Goal: Task Accomplishment & Management: Complete application form

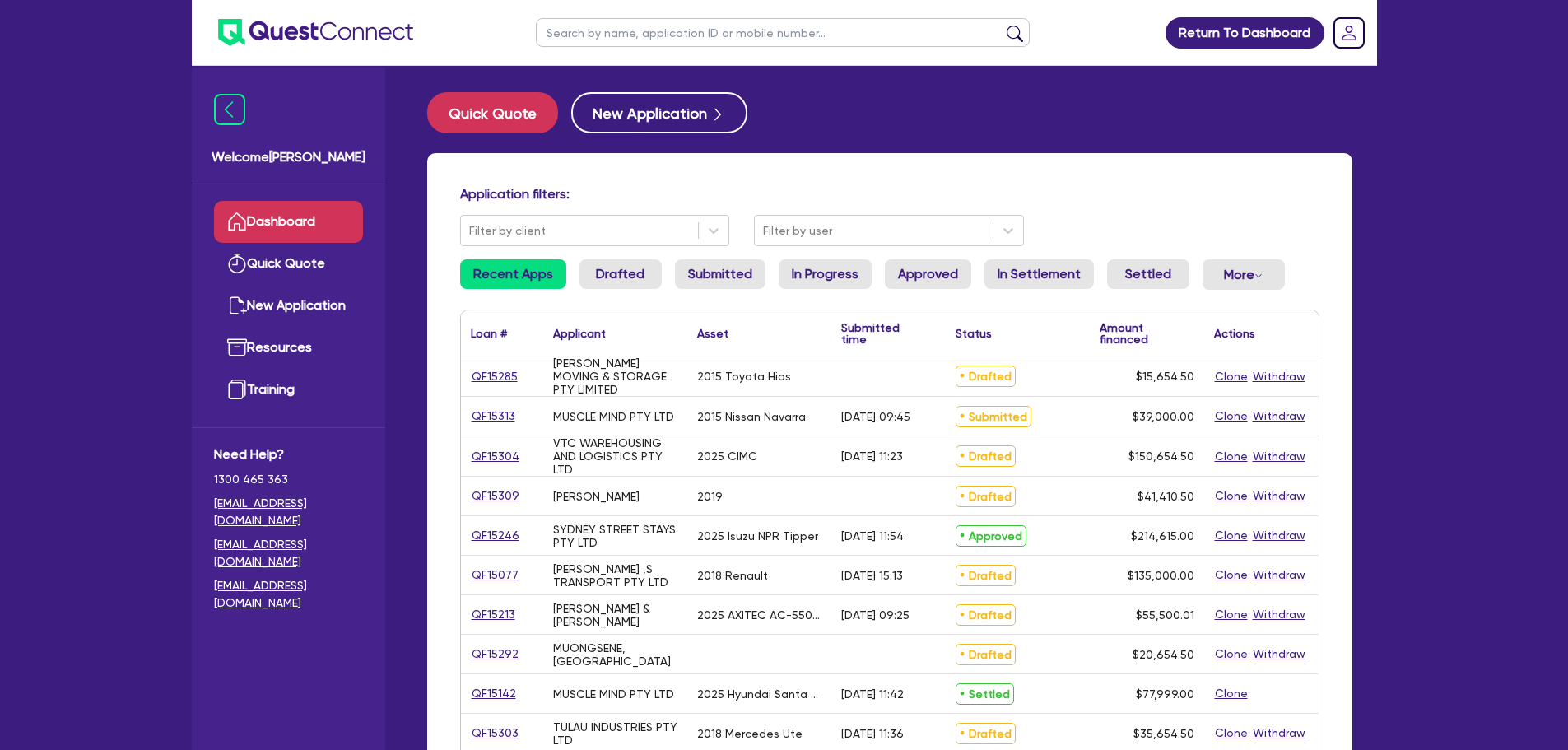
click at [555, 39] on input "text" at bounding box center [783, 32] width 494 height 29
type input "[PERSON_NAME]"
click at [1001, 25] on button "submit" at bounding box center [1014, 36] width 26 height 23
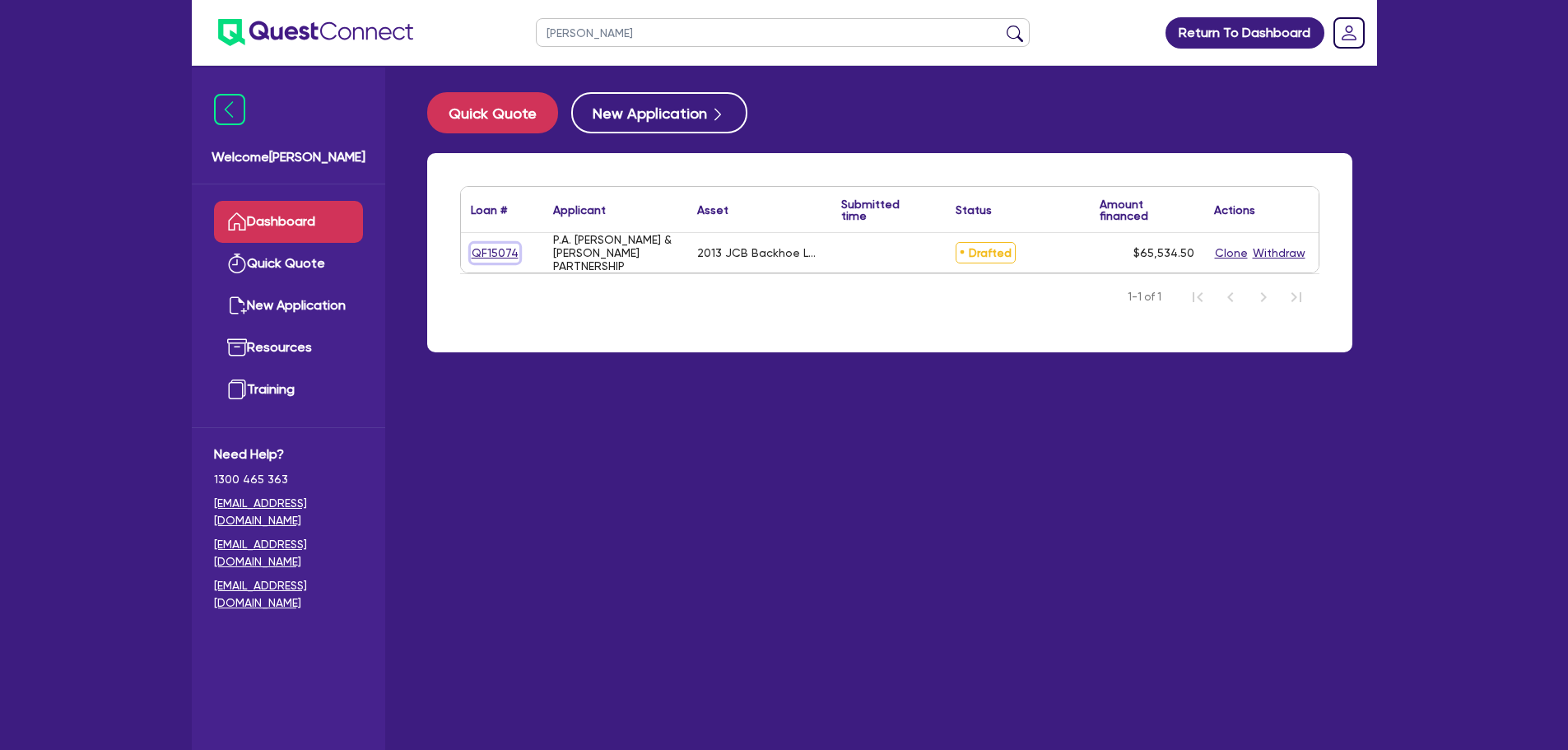
click at [486, 245] on link "QF15074" at bounding box center [495, 253] width 48 height 19
select select "PRIMARY_ASSETS"
select select "YELLOW_GOODS_AND_EXCAVATORS"
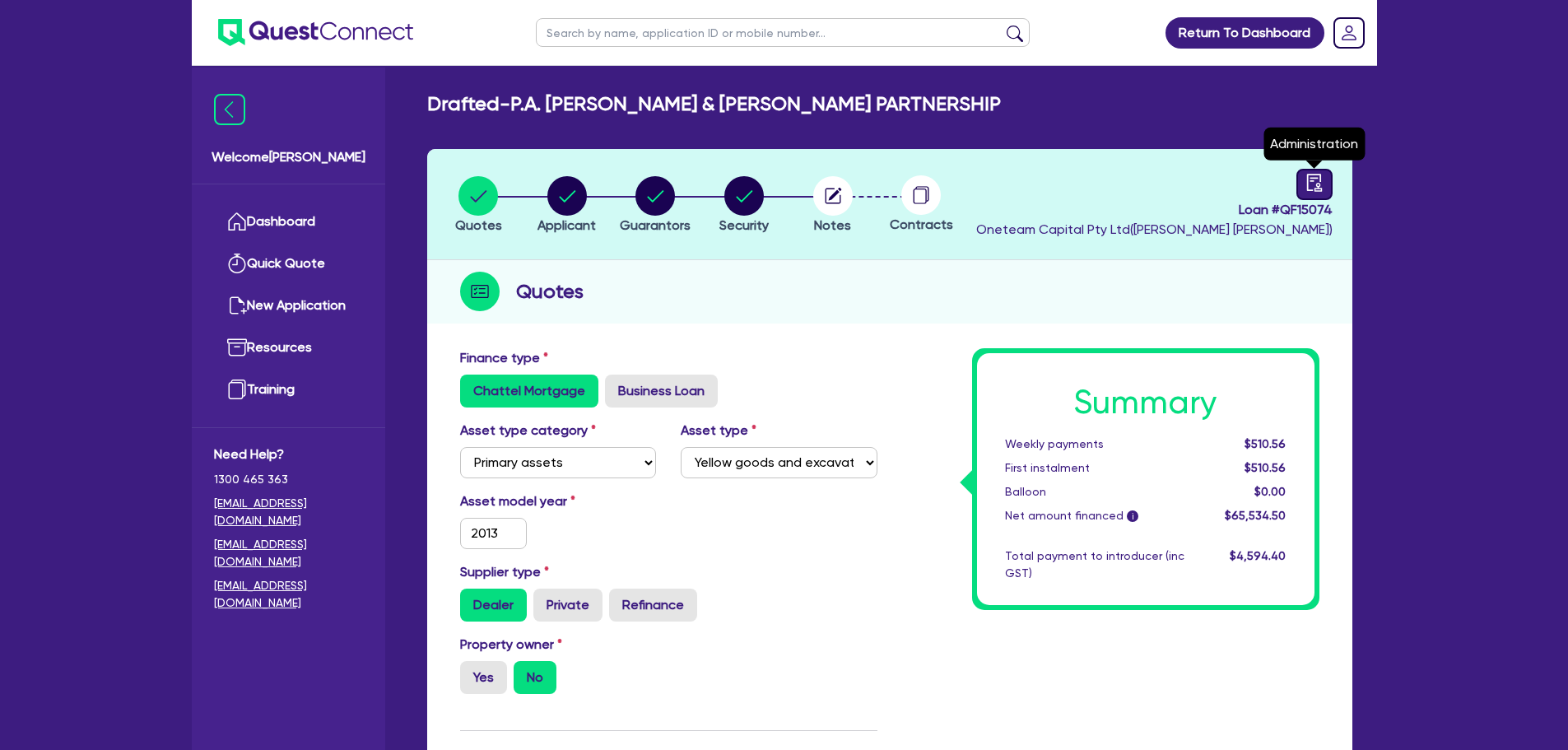
click at [1310, 175] on icon "audit" at bounding box center [1314, 182] width 18 height 18
select select "DRAFTED_NEW"
select select "Other"
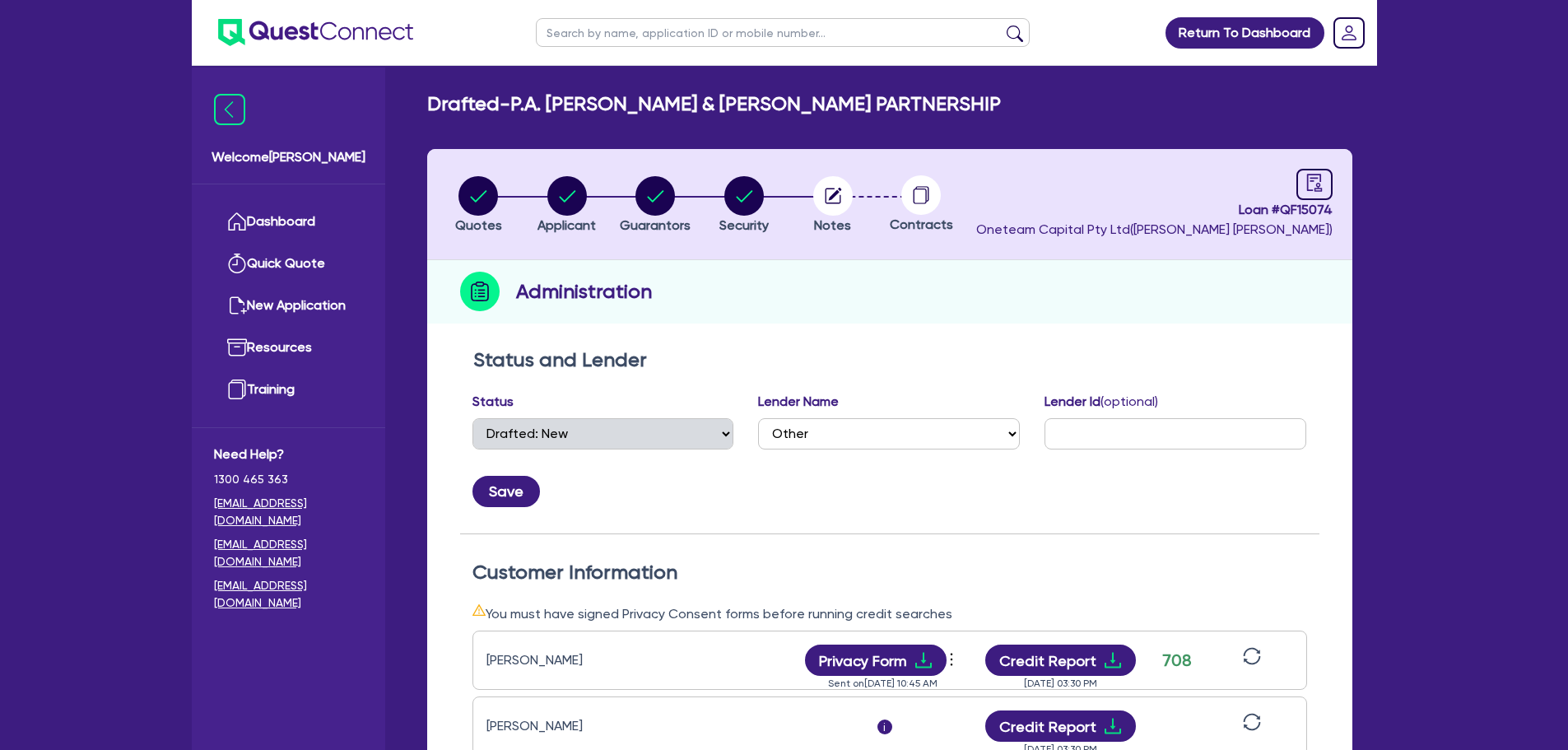
drag, startPoint x: 889, startPoint y: 95, endPoint x: 850, endPoint y: 187, distance: 99.9
click at [889, 95] on h2 "Drafted - P.A. [PERSON_NAME] & [PERSON_NAME] PARTNERSHIP" at bounding box center [713, 104] width 573 height 24
click at [852, 197] on circle "button" at bounding box center [833, 196] width 40 height 40
select select "Other"
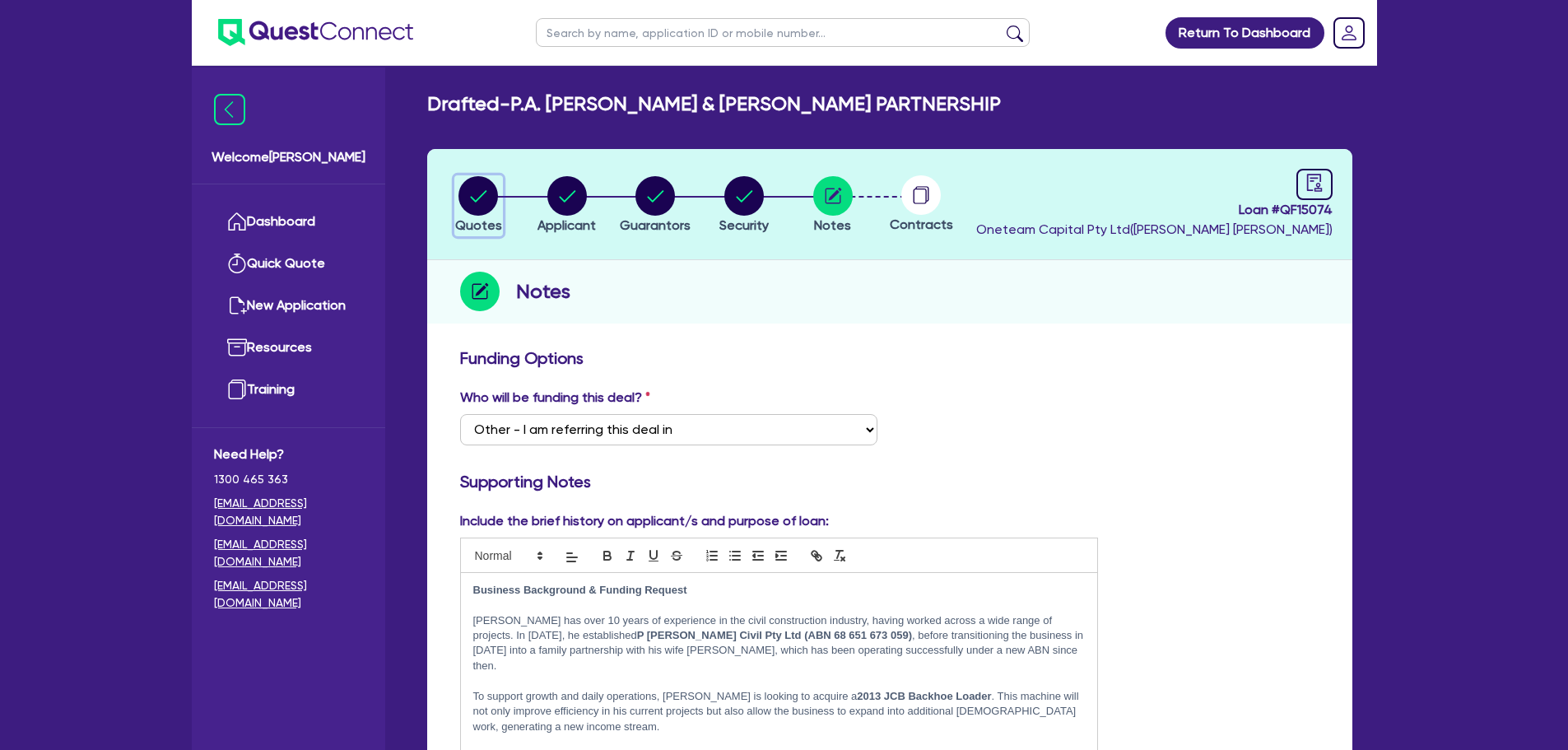
click at [480, 208] on circle "button" at bounding box center [478, 196] width 40 height 40
select select "PRIMARY_ASSETS"
select select "YELLOW_GOODS_AND_EXCAVATORS"
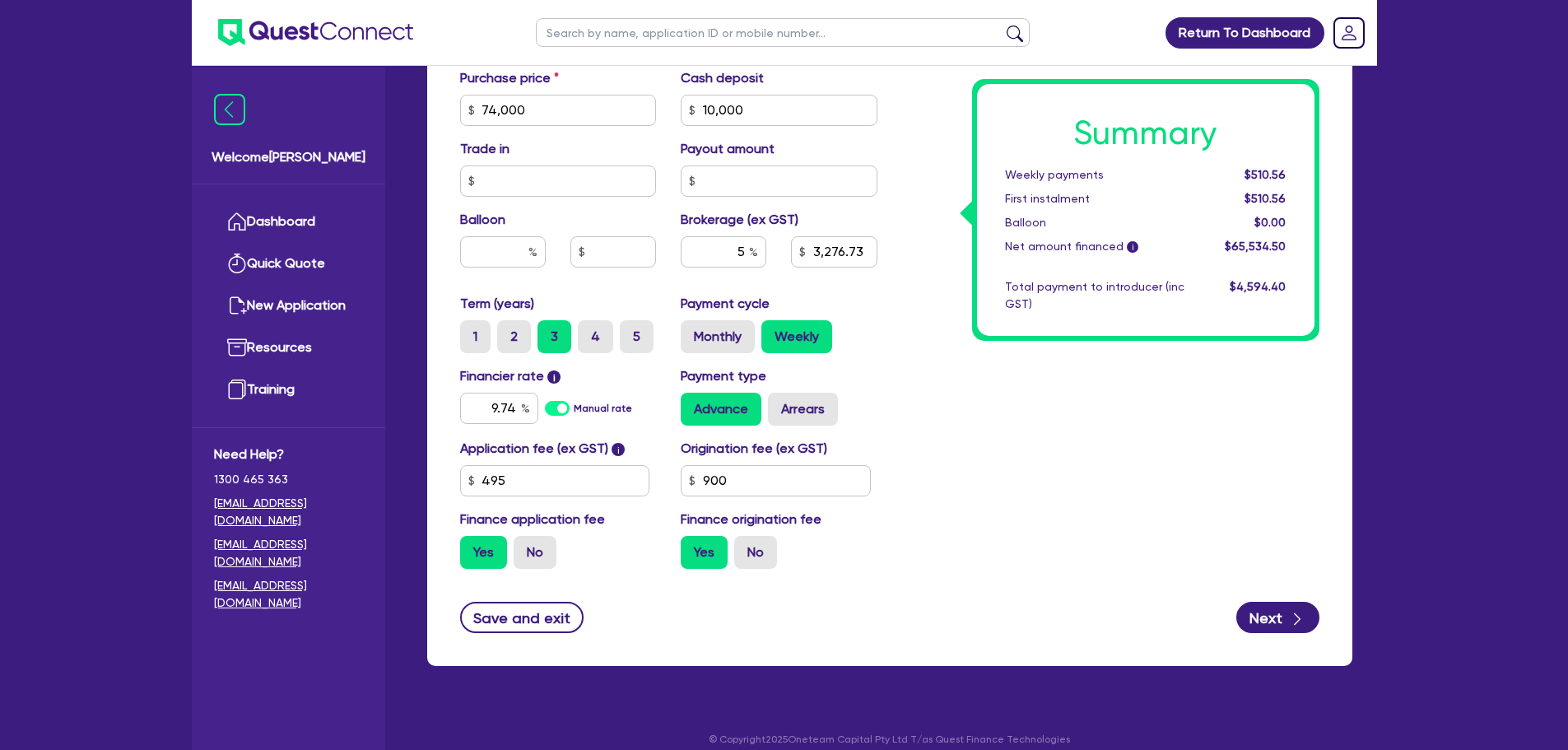
scroll to position [745, 0]
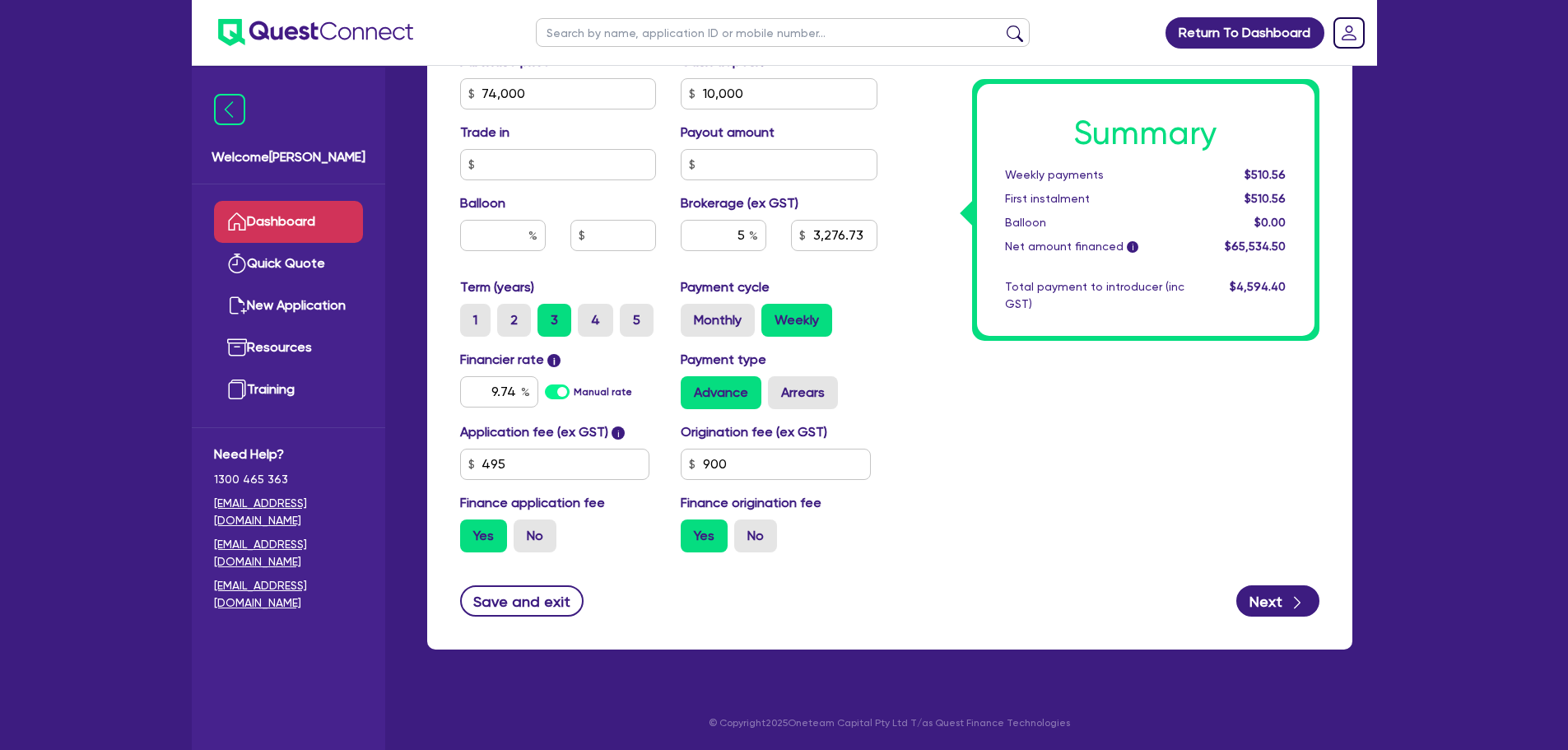
click at [302, 227] on link "Dashboard" at bounding box center [289, 222] width 149 height 42
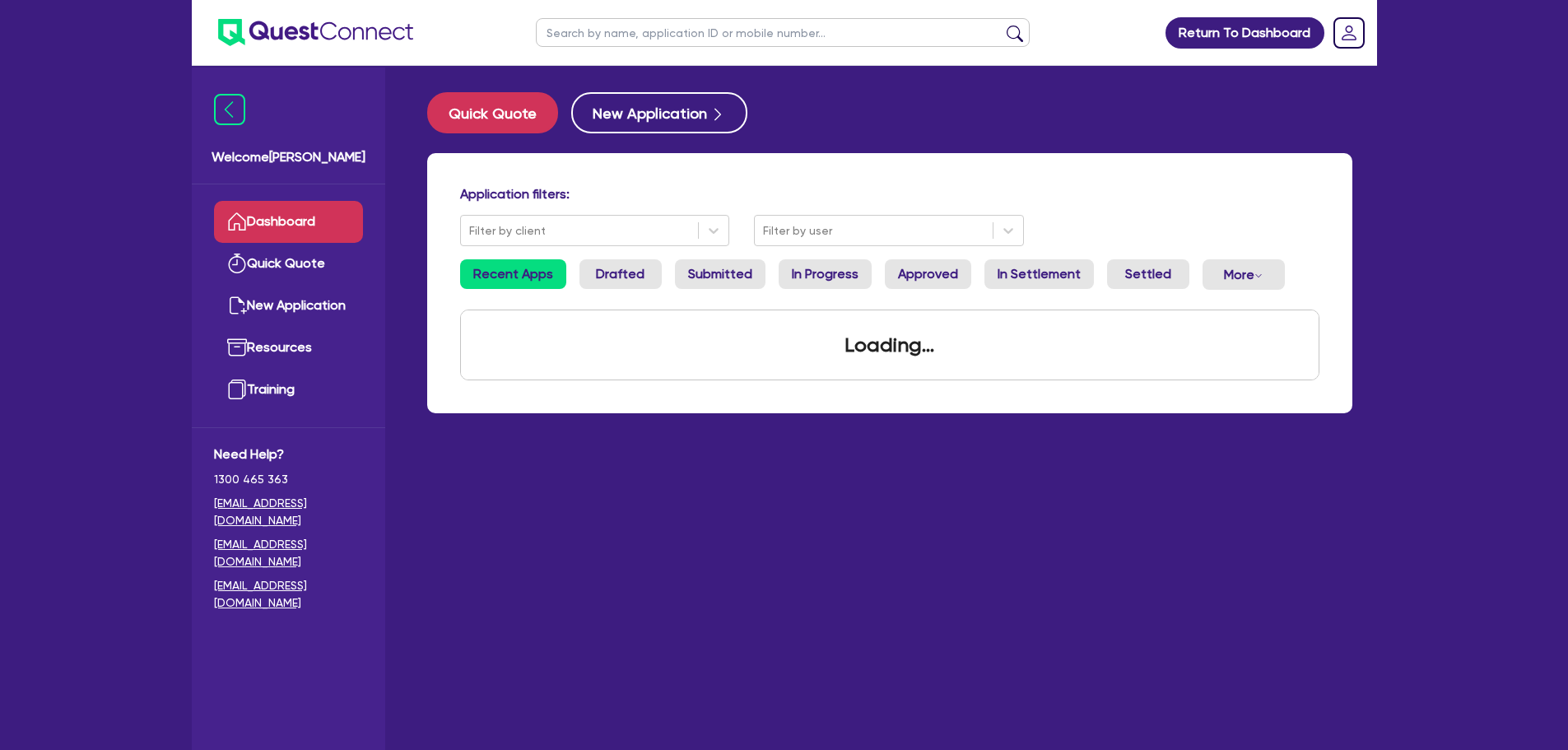
click at [596, 37] on input "text" at bounding box center [783, 32] width 494 height 29
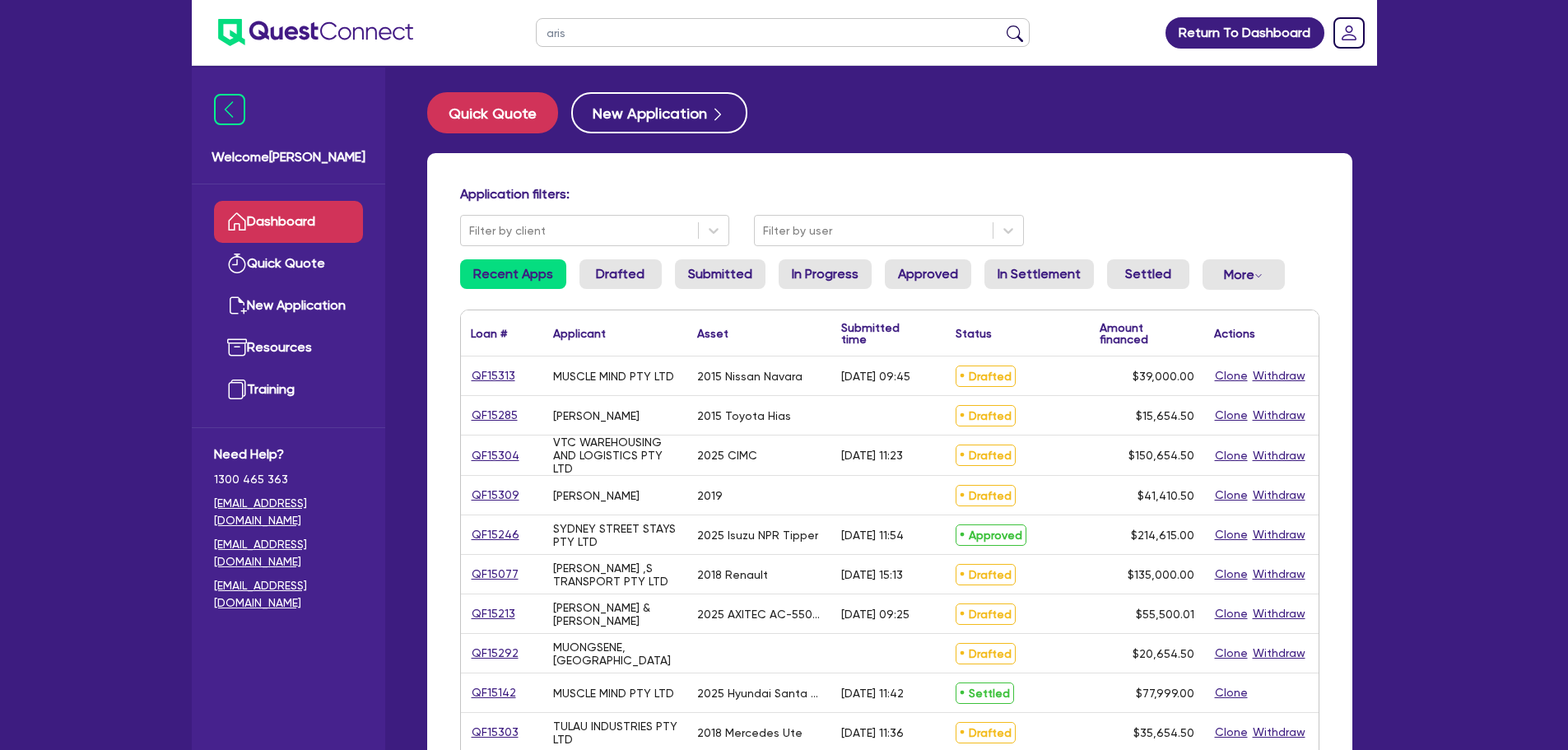
type input "aris"
click at [1001, 25] on button "submit" at bounding box center [1014, 36] width 26 height 23
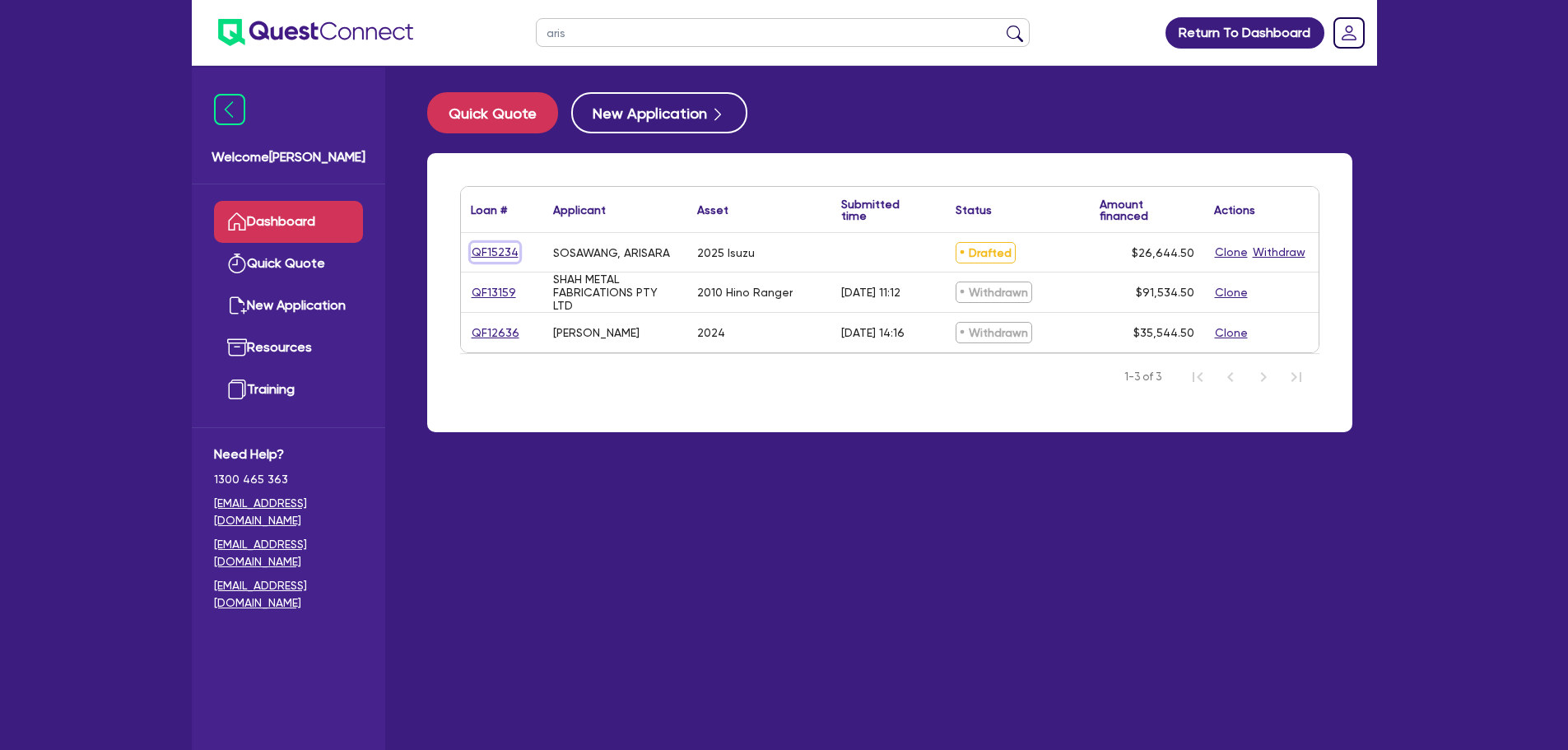
click at [494, 250] on link "QF15234" at bounding box center [495, 253] width 48 height 19
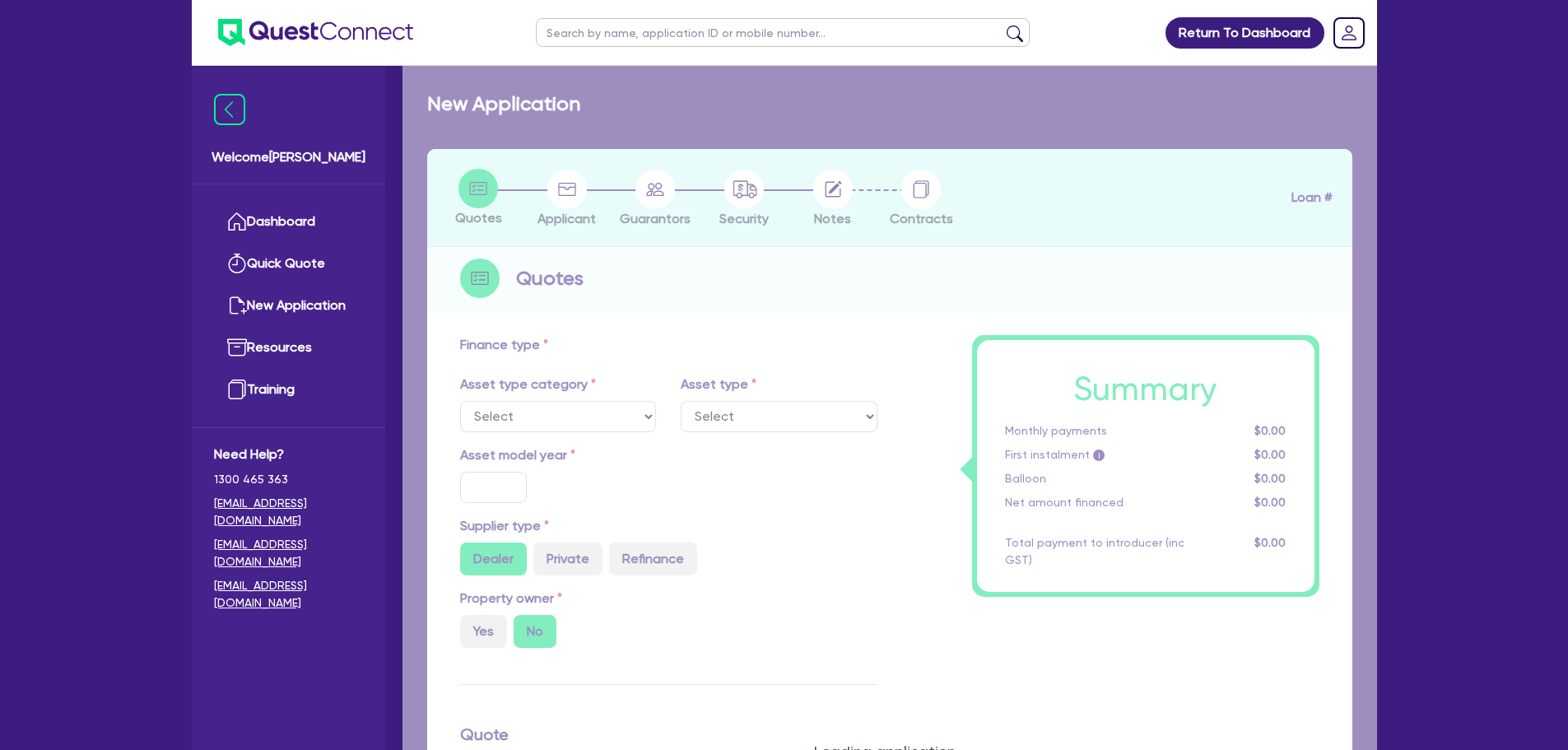
select select "CARS_AND_LIGHT_TRUCKS"
type input "2025"
radio input "true"
type input "53,000"
type input "28,000"
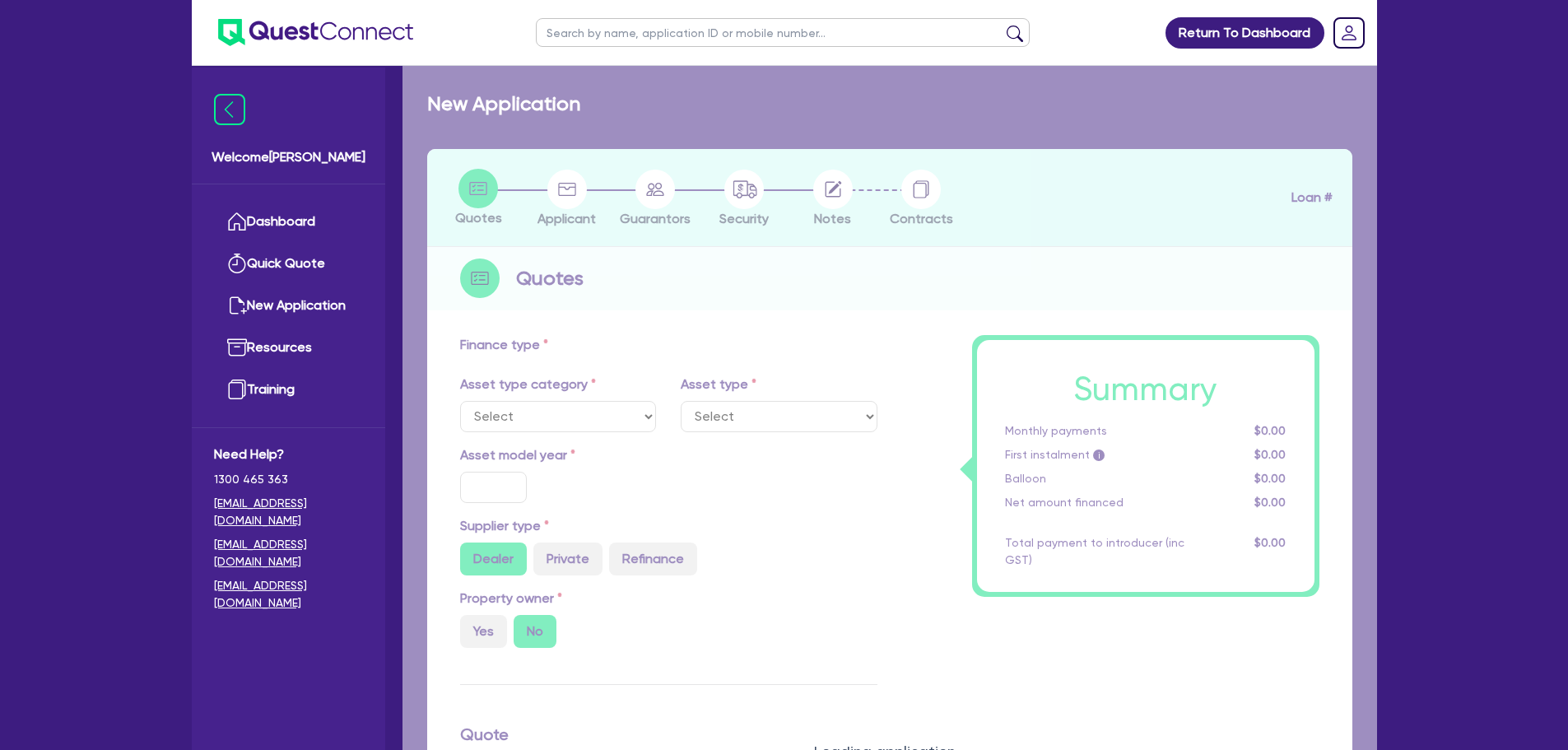
type input "5"
type input "1,332.23"
type input "6.69"
type input "900"
select select "PASSENGER_VEHICLES"
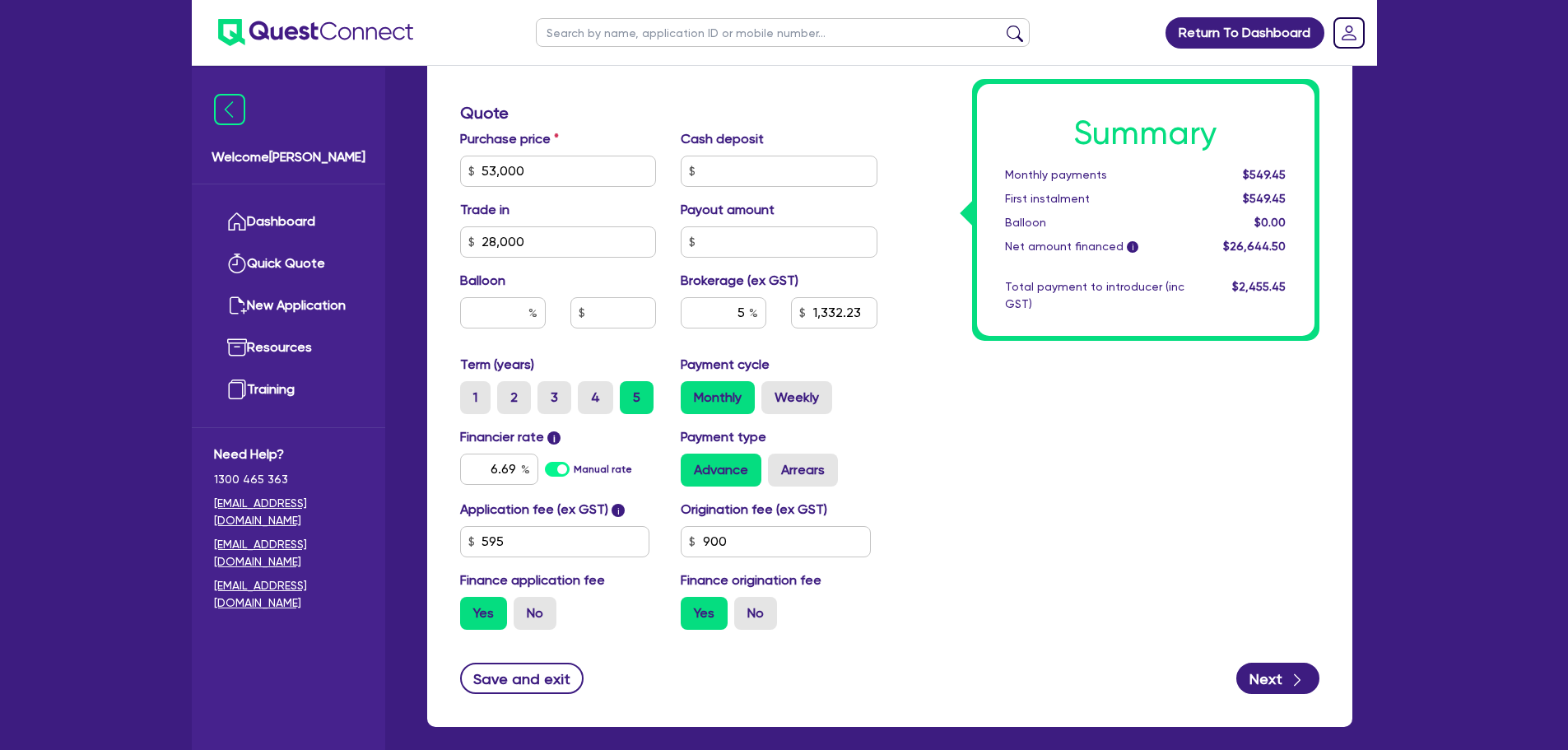
scroll to position [669, 0]
click at [1271, 671] on button "Next" at bounding box center [1277, 677] width 83 height 31
type input "53,000"
type input "28,000"
type input "1,332.23"
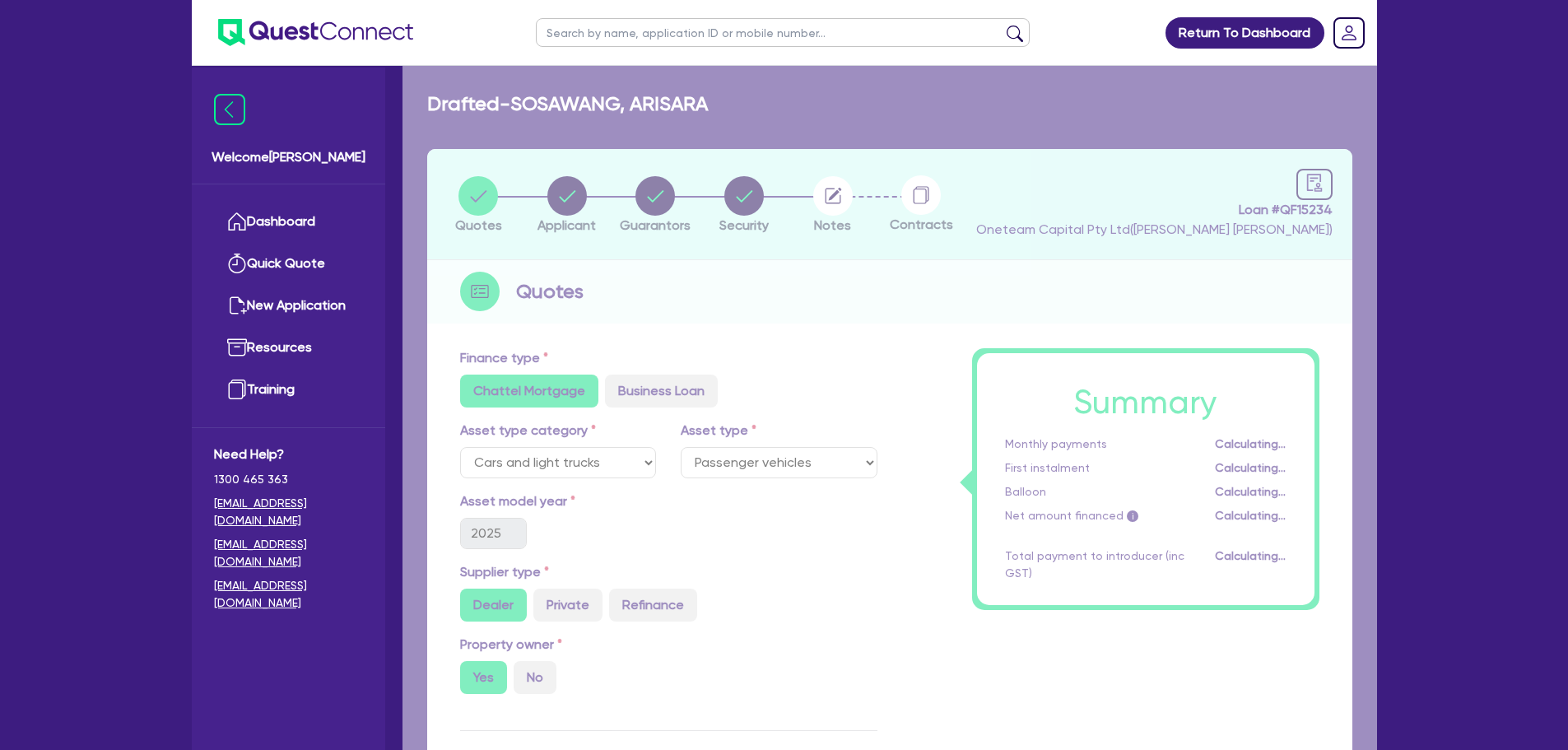
select select "SOLE_TRADER"
select select "HEALTH_BEAUTY"
select select "DAY_SPAS_HEALTH_RETREATS"
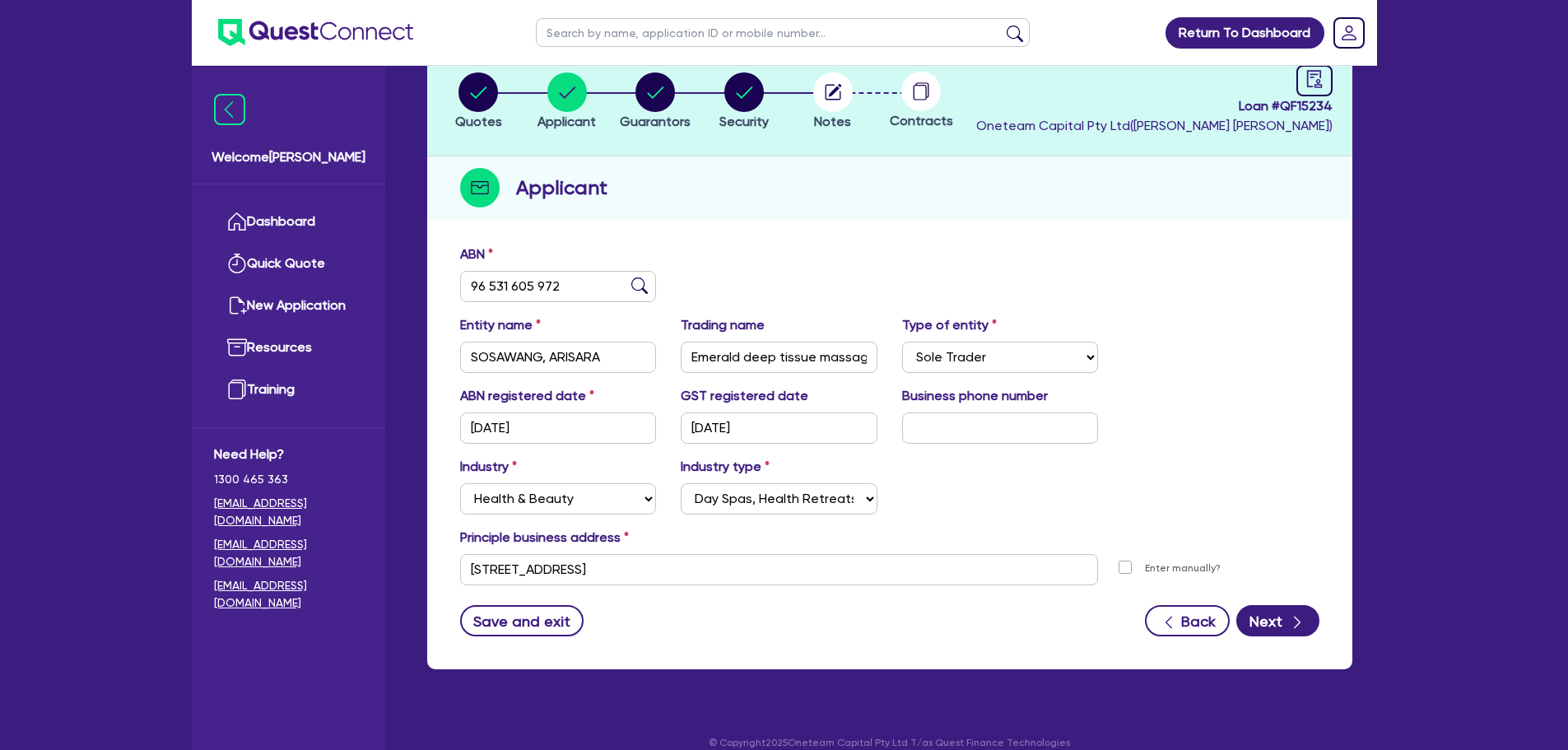
scroll to position [104, 0]
click at [1261, 614] on button "Next" at bounding box center [1277, 619] width 83 height 31
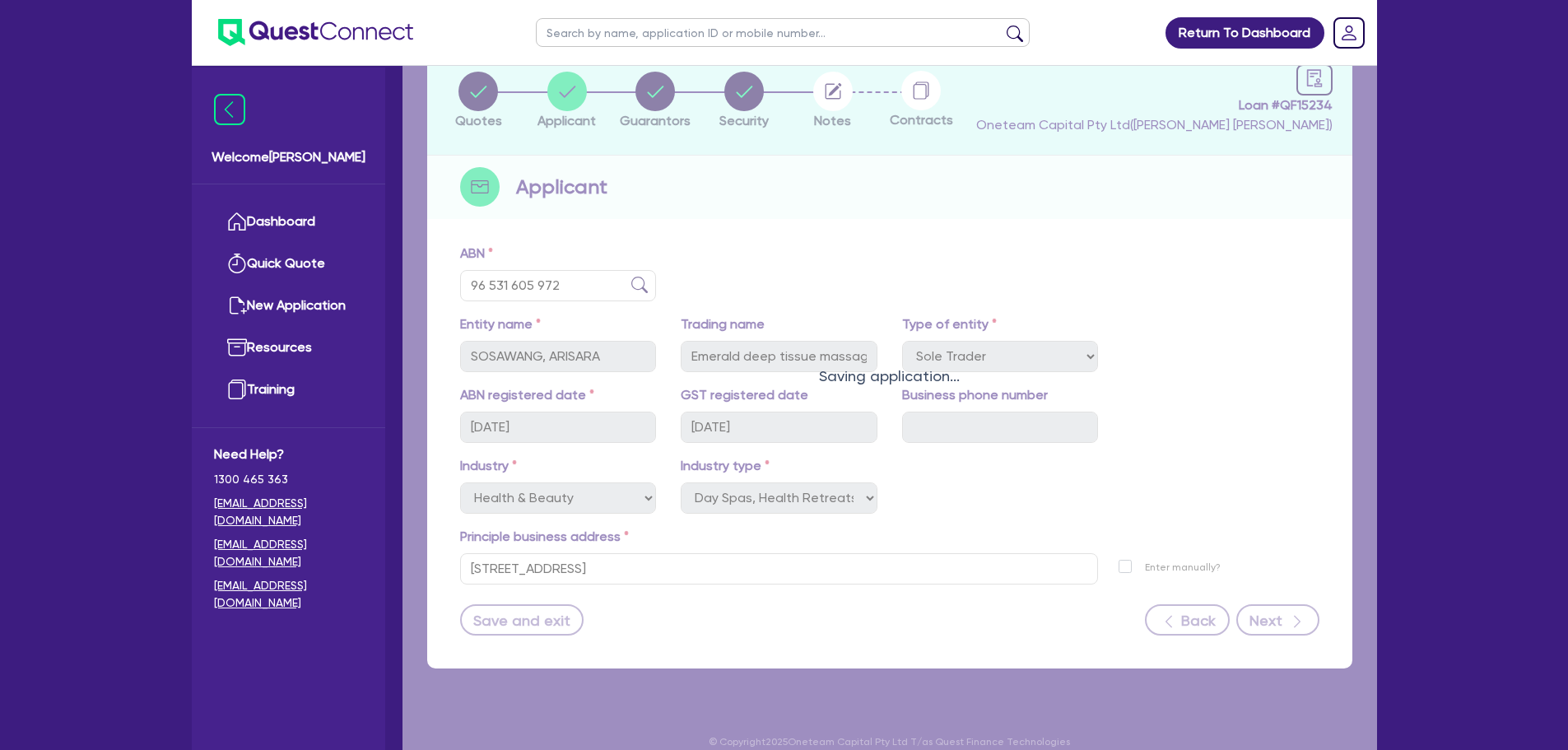
select select "MS"
select select "QLD"
select select "MARRIED"
select select "PROPERTY"
select select "CASH"
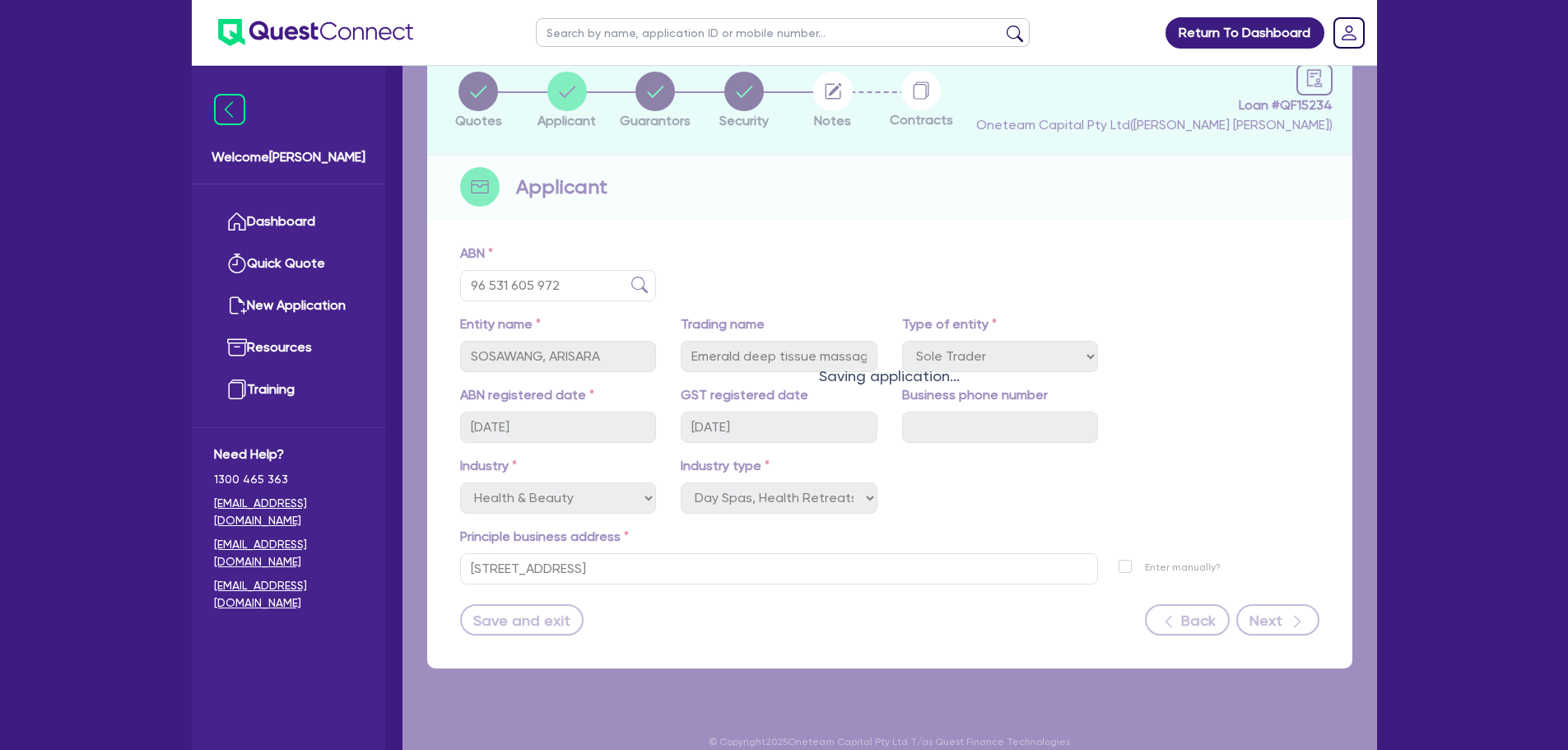
select select "VEHICLE"
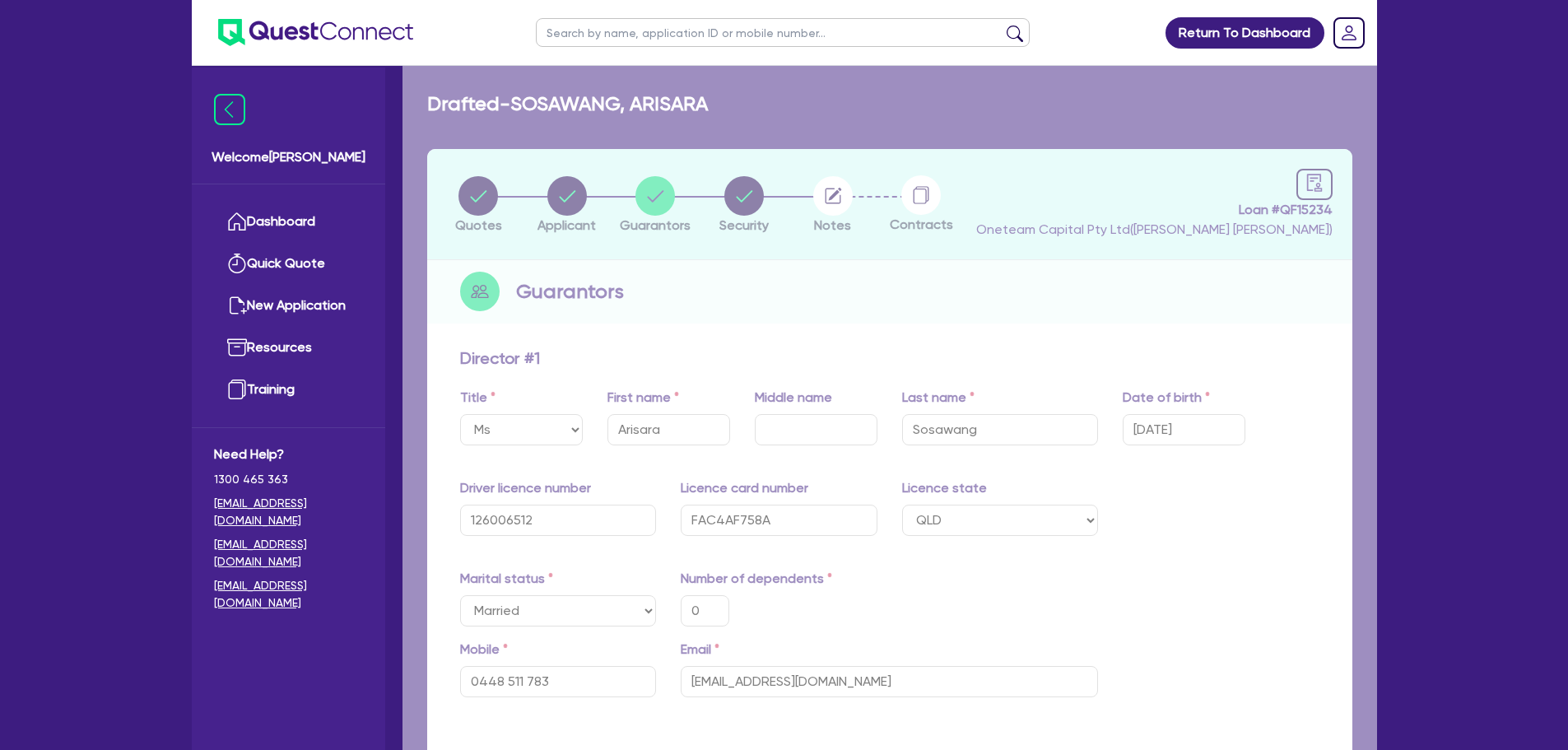
type input "0"
type input "0448 511 783"
type input "250,000"
type input "150,000"
type input "28,000"
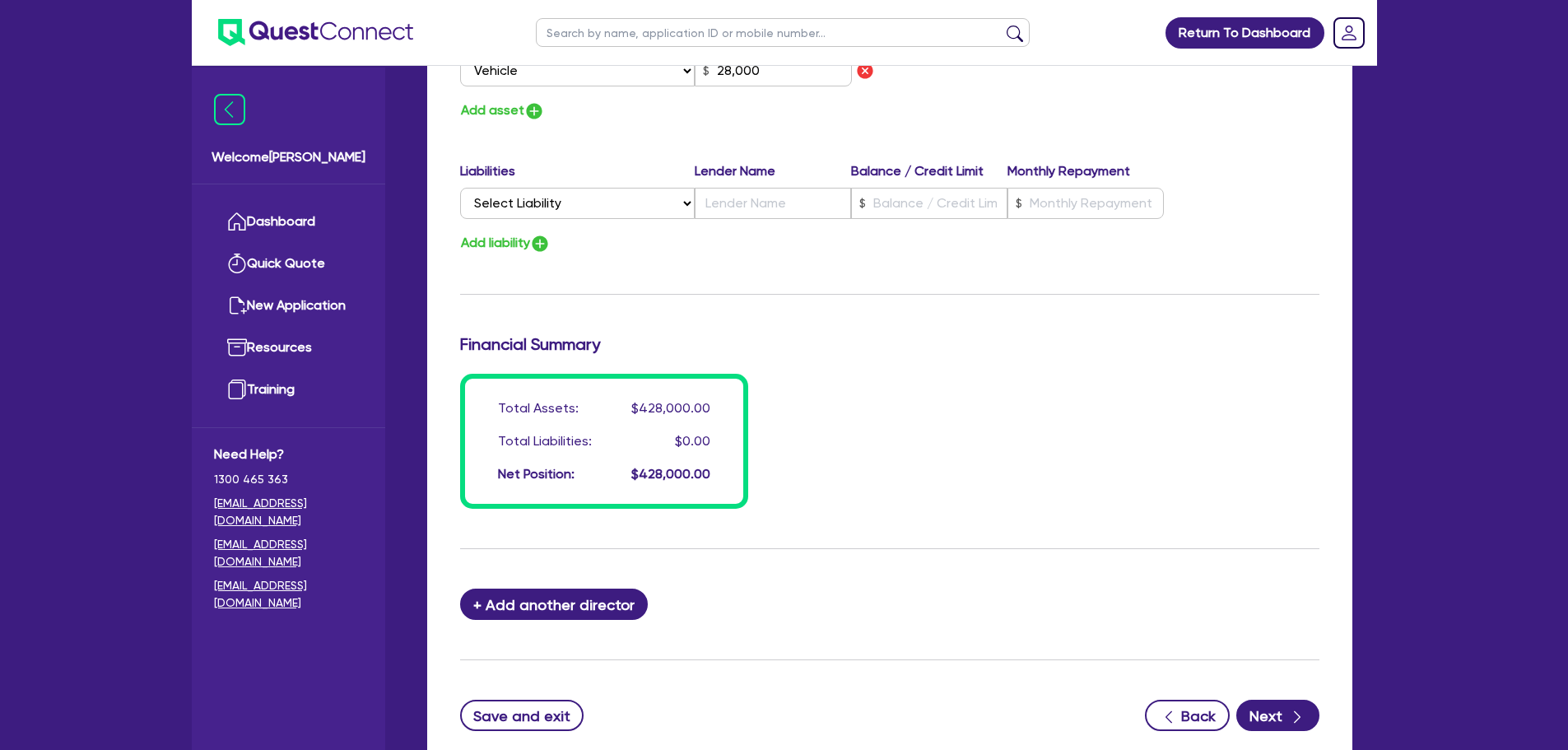
scroll to position [1247, 0]
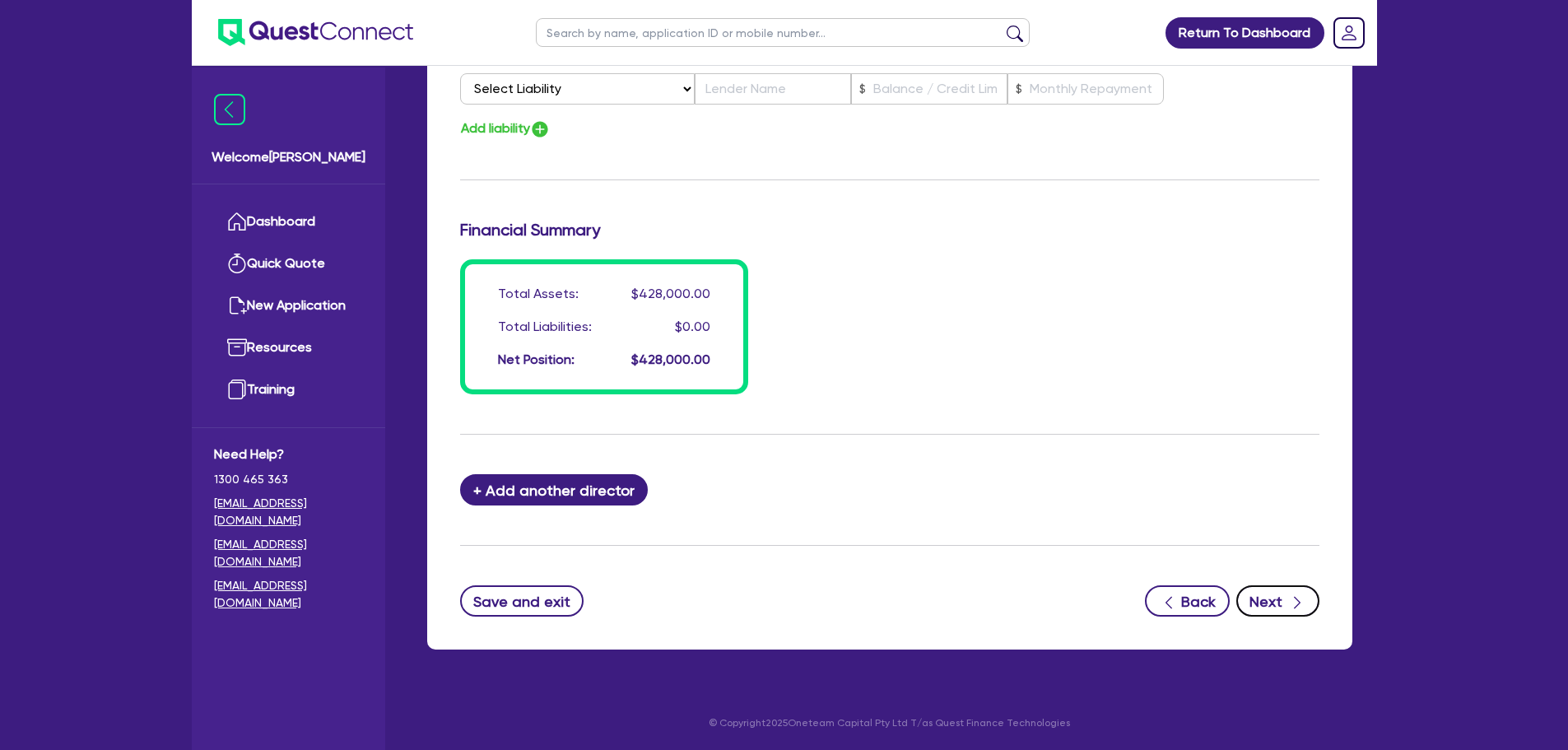
click at [1281, 594] on button "Next" at bounding box center [1277, 601] width 83 height 31
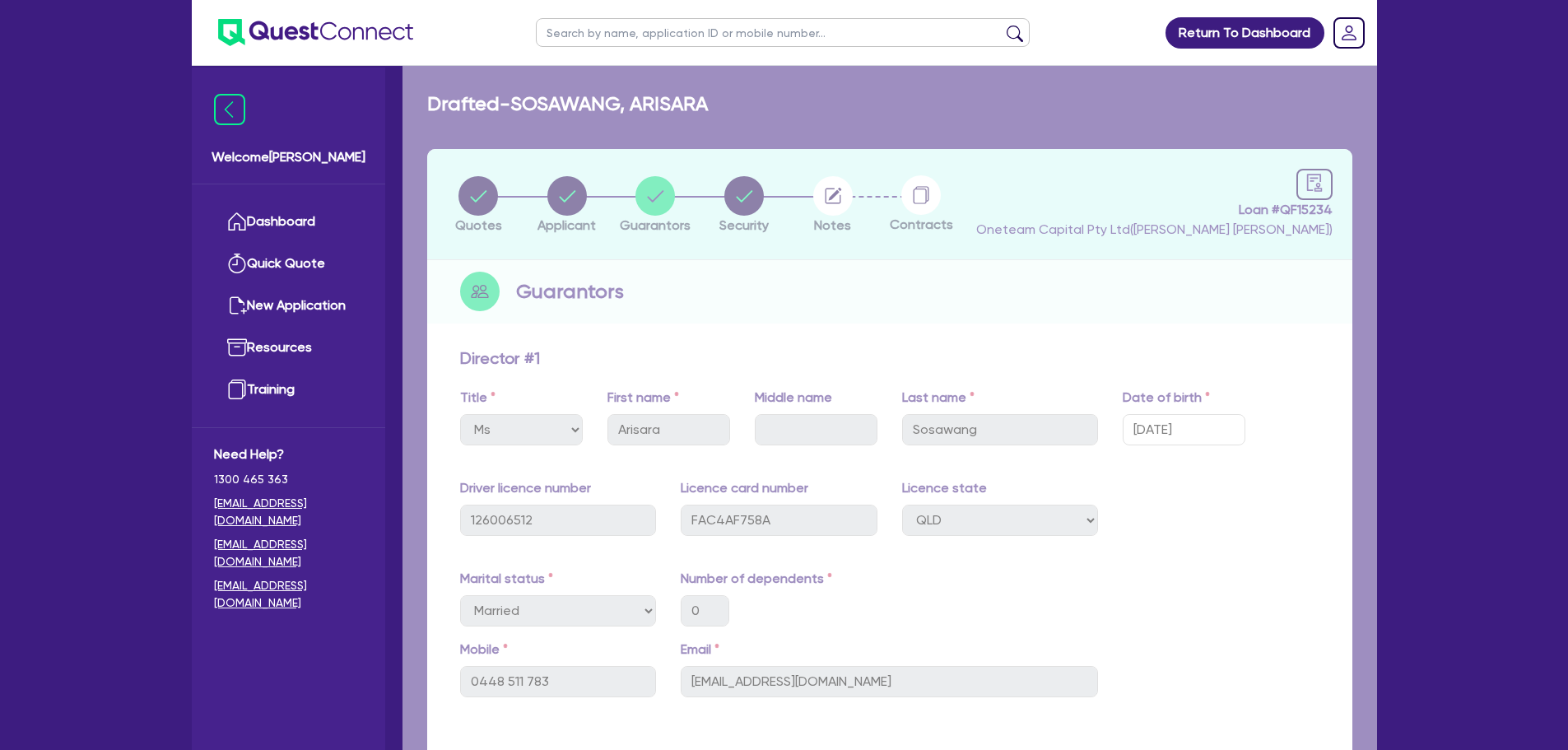
select select "CARS_AND_LIGHT_TRUCKS"
select select "PASSENGER_VEHICLES"
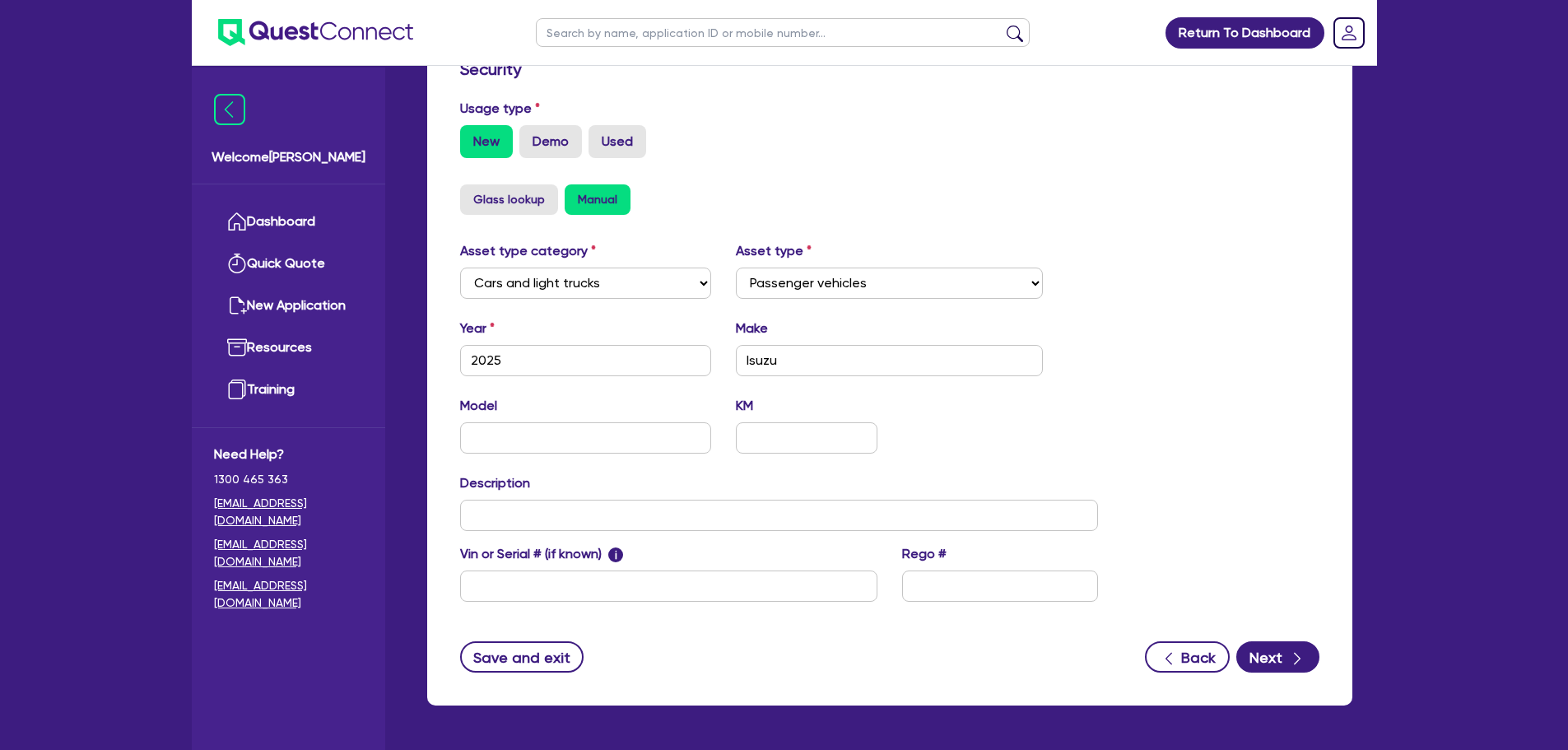
scroll to position [462, 0]
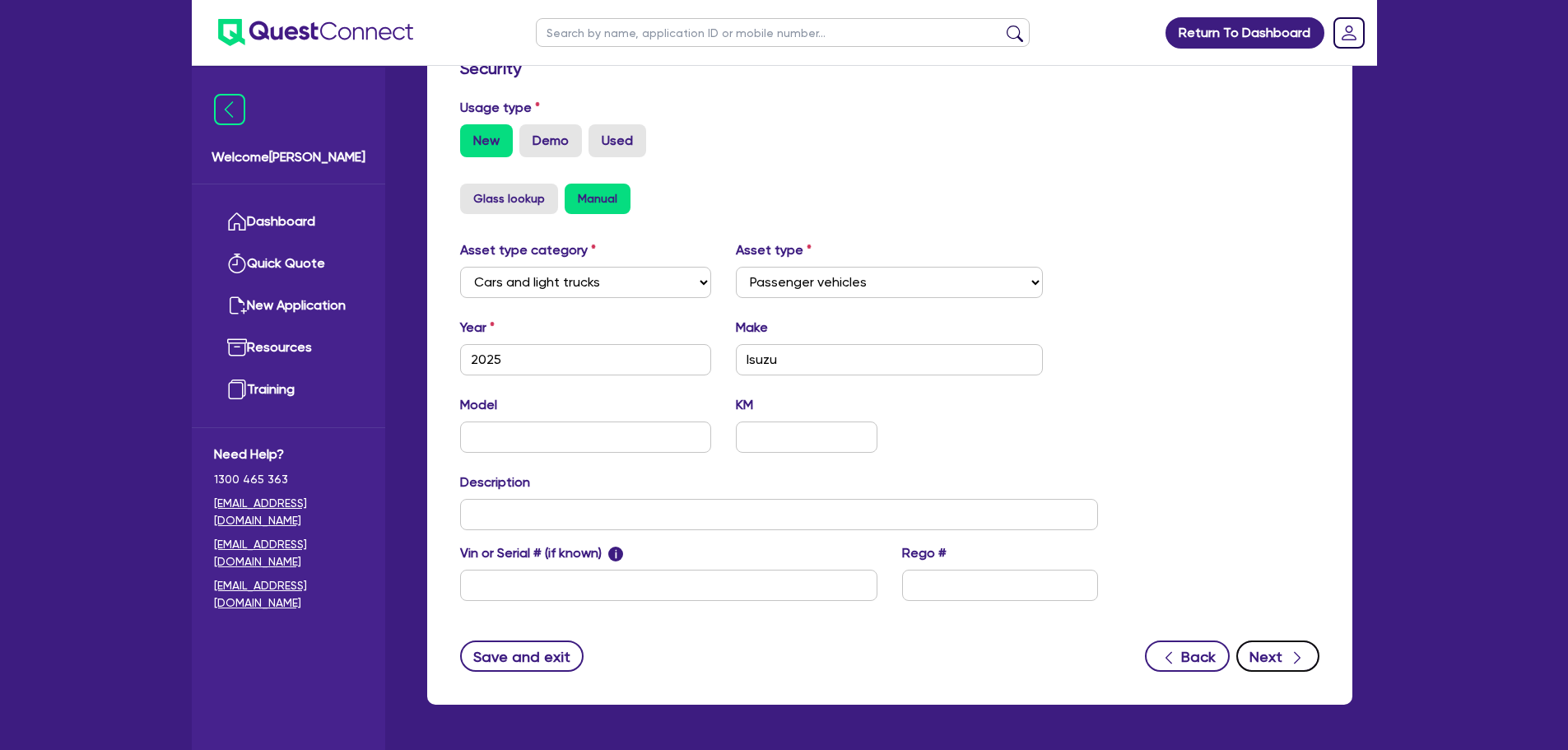
click at [1261, 658] on button "Next" at bounding box center [1277, 656] width 83 height 31
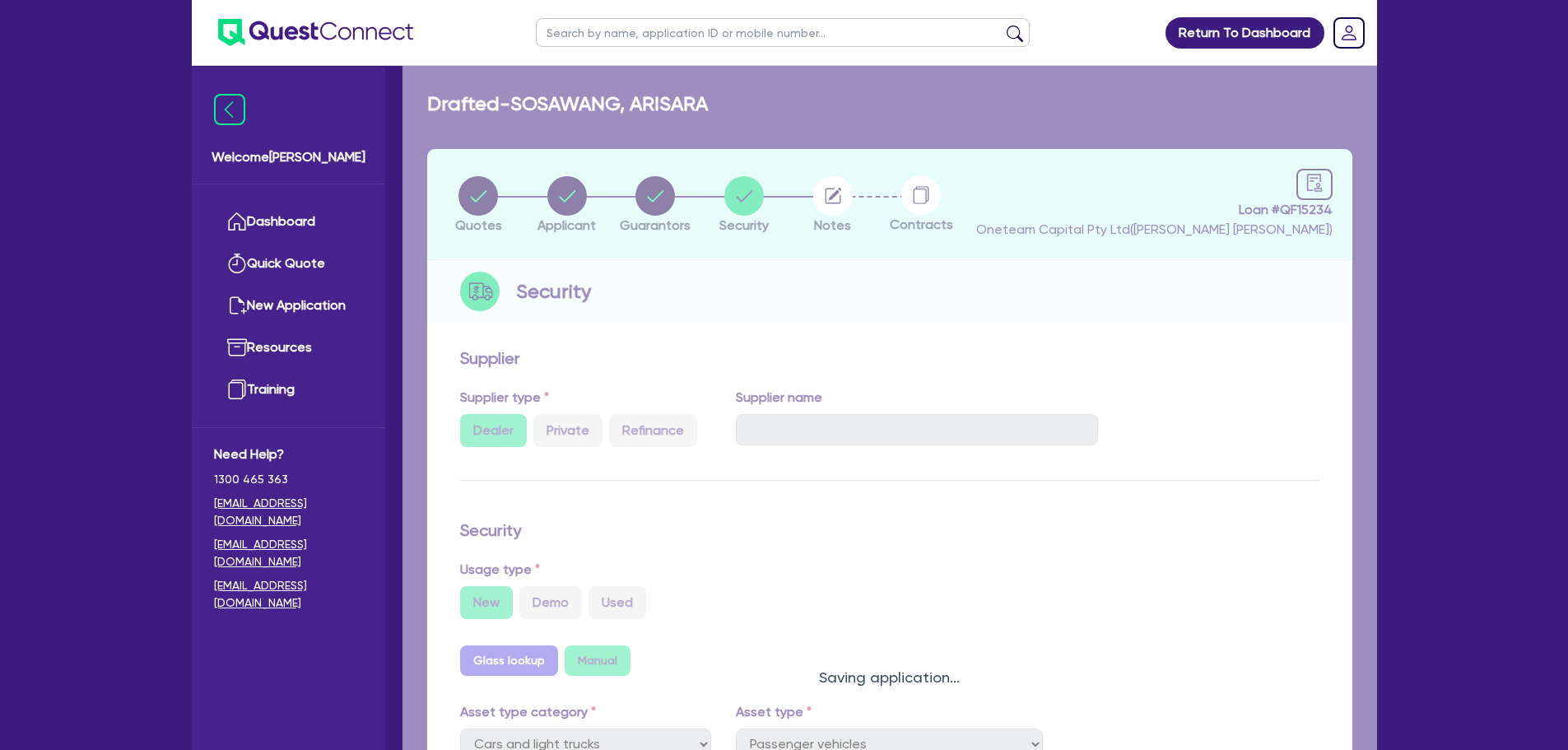
select select "Other"
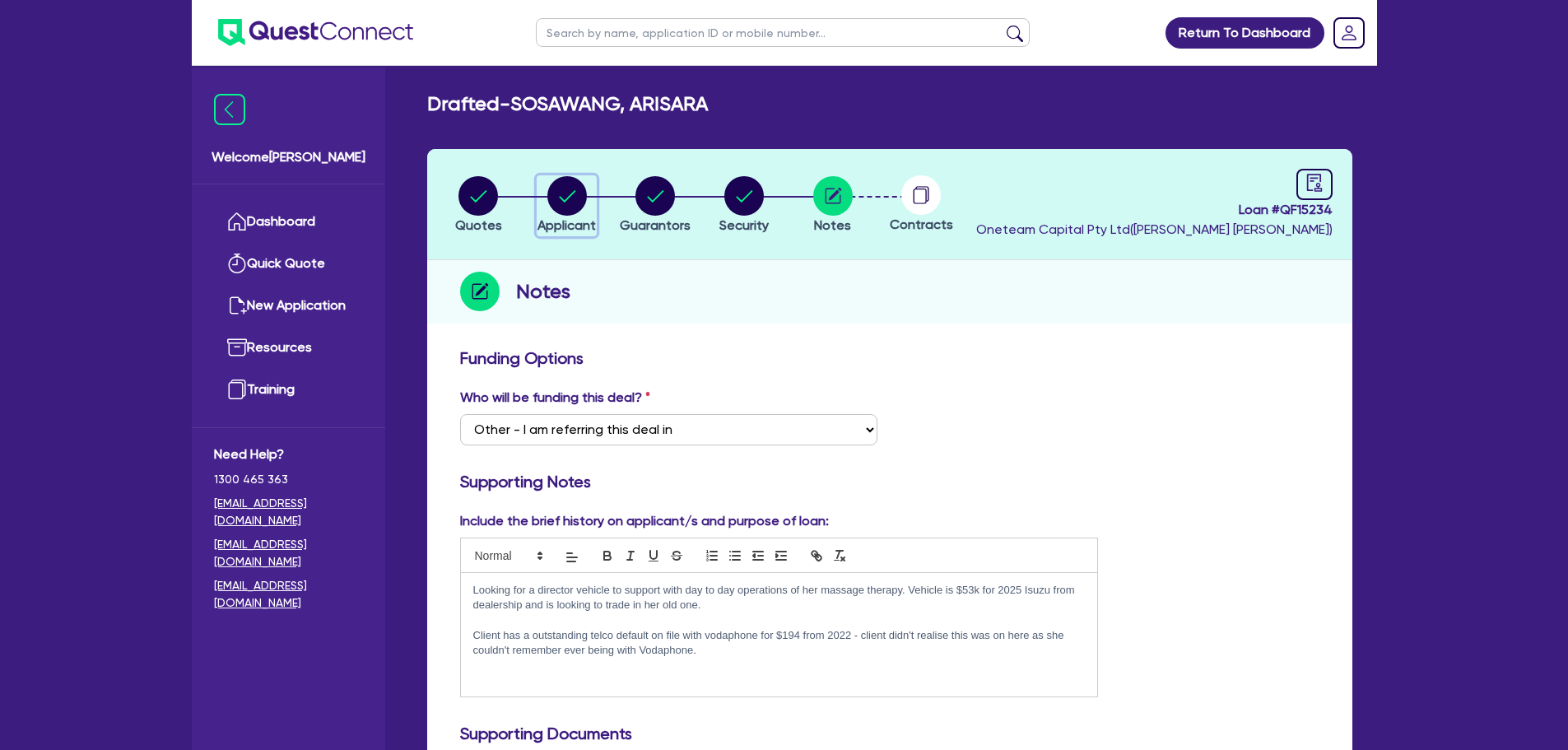
click at [567, 208] on circle "button" at bounding box center [567, 196] width 40 height 40
select select "SOLE_TRADER"
select select "HEALTH_BEAUTY"
select select "DAY_SPAS_HEALTH_RETREATS"
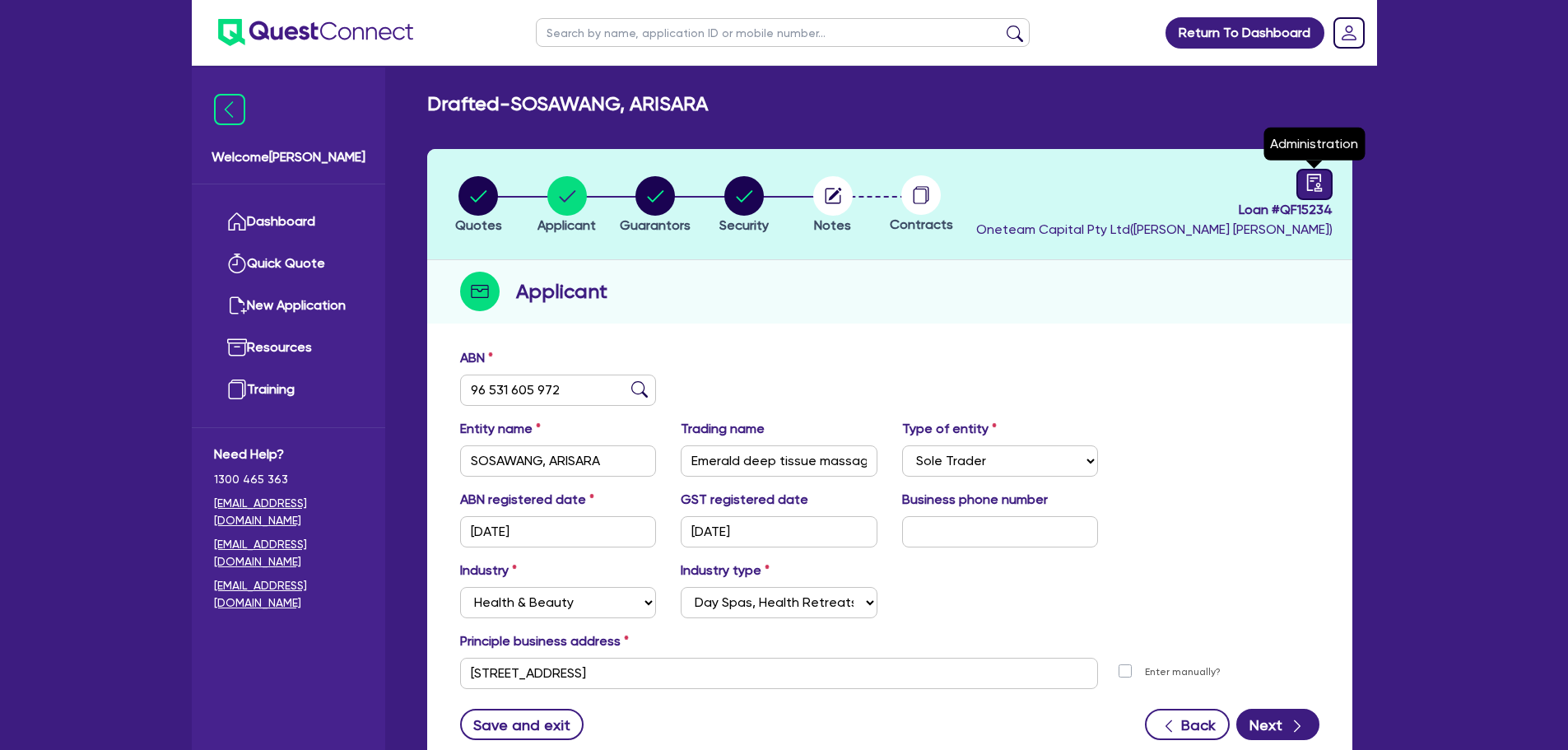
click at [1307, 185] on icon "audit" at bounding box center [1313, 182] width 14 height 17
select select "DRAFTED_NEW"
select select "Other"
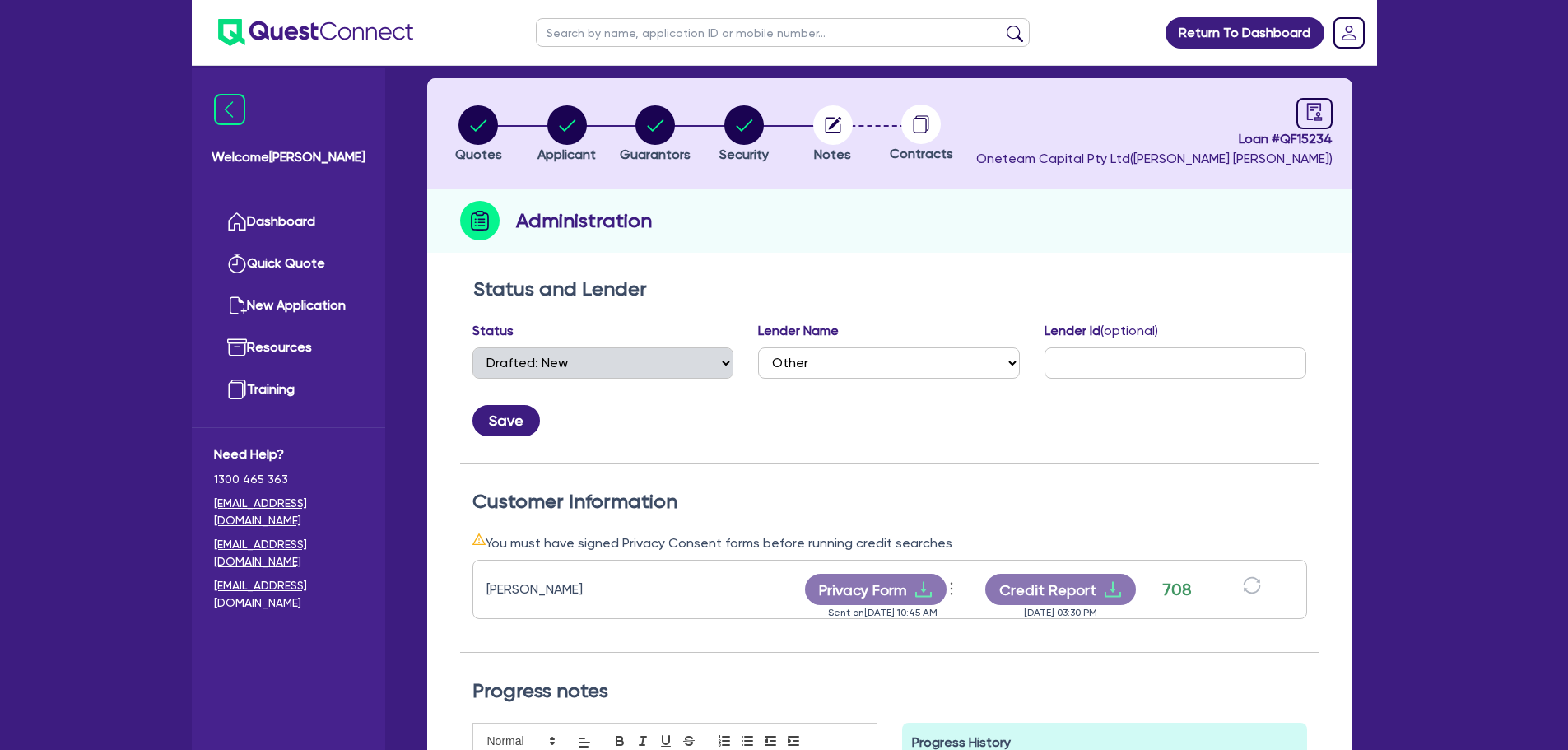
scroll to position [73, 0]
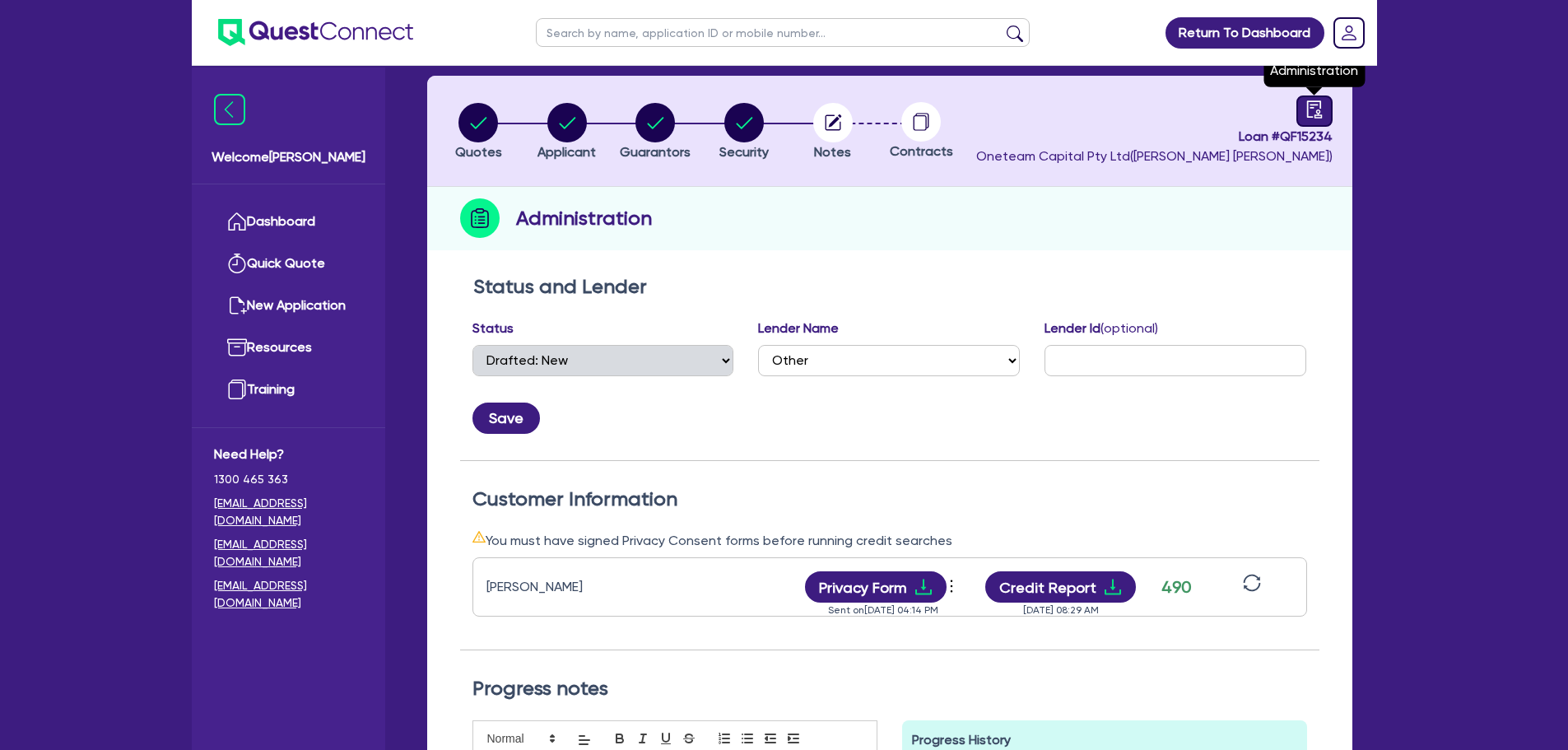
click at [1309, 108] on icon "audit" at bounding box center [1314, 109] width 18 height 18
click at [829, 126] on icon "button" at bounding box center [834, 121] width 14 height 14
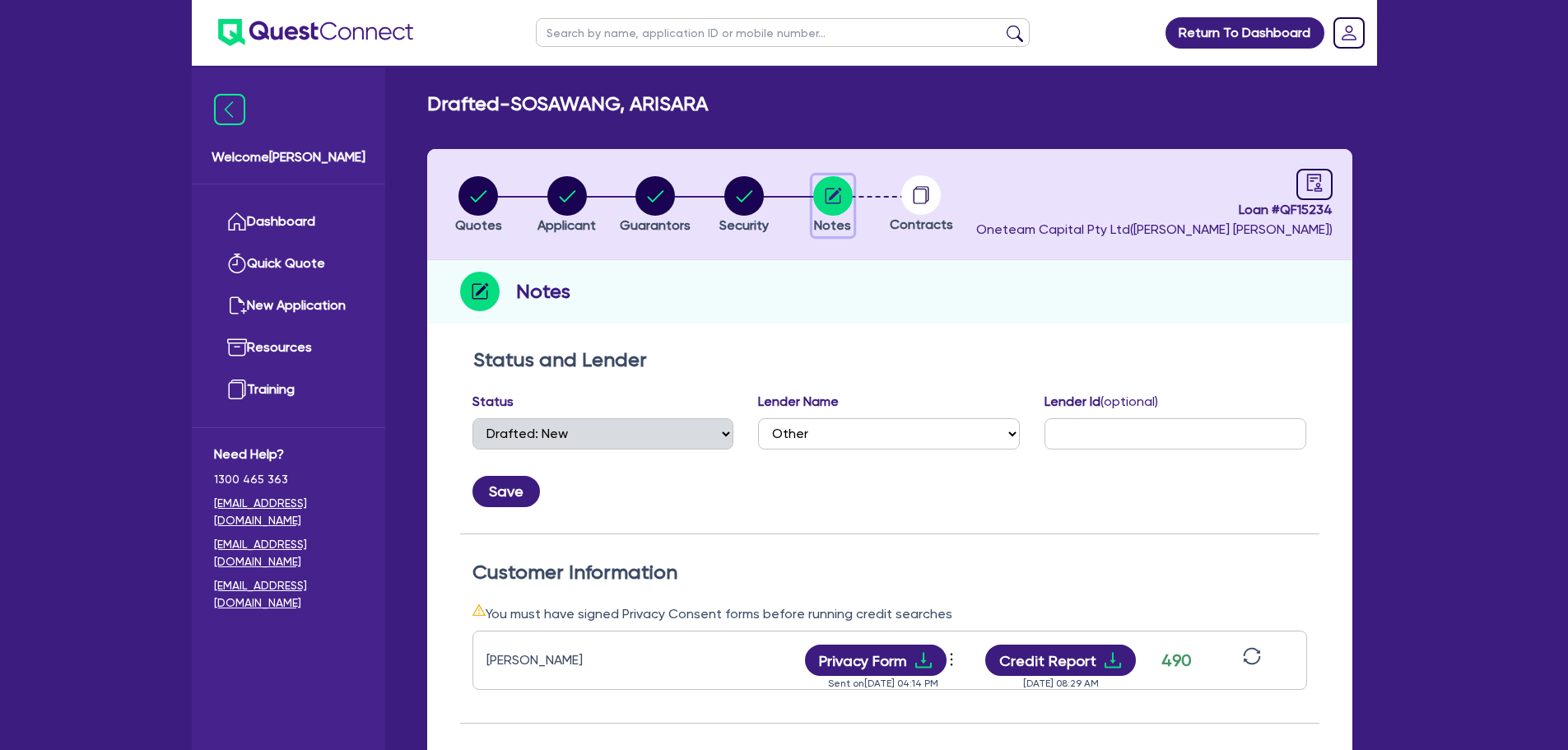
select select "Other"
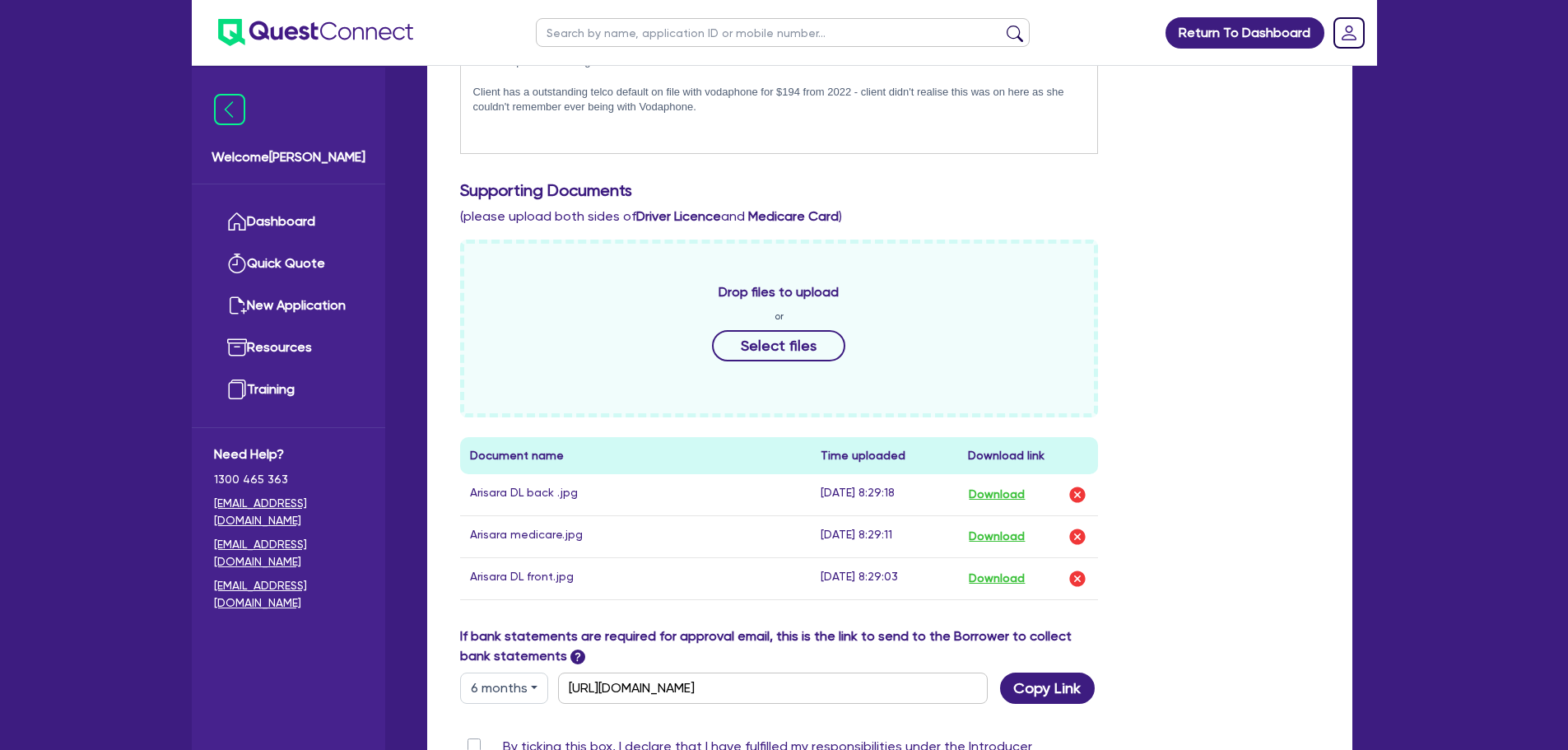
scroll to position [544, 0]
click at [999, 587] on button "Download" at bounding box center [997, 577] width 58 height 21
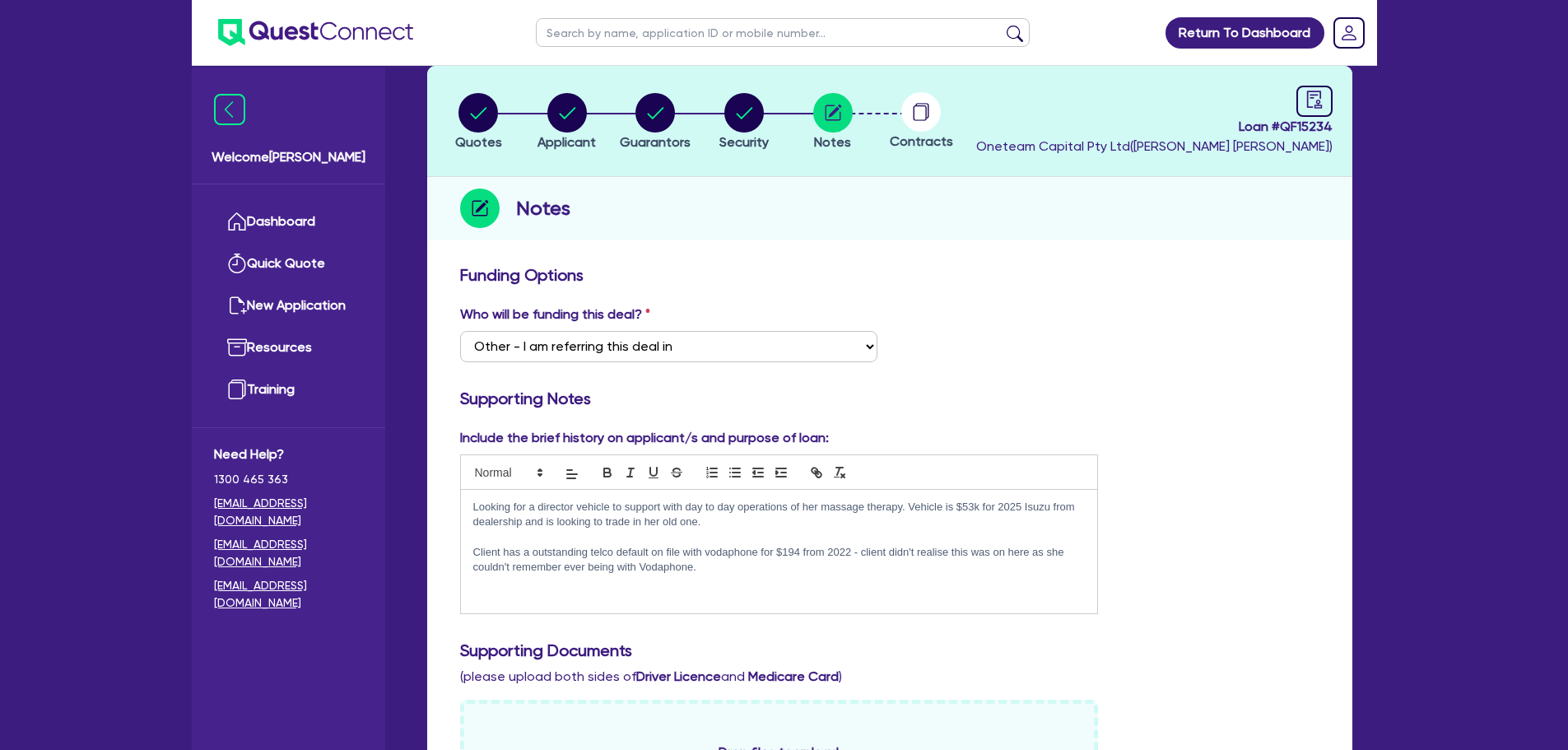
scroll to position [0, 0]
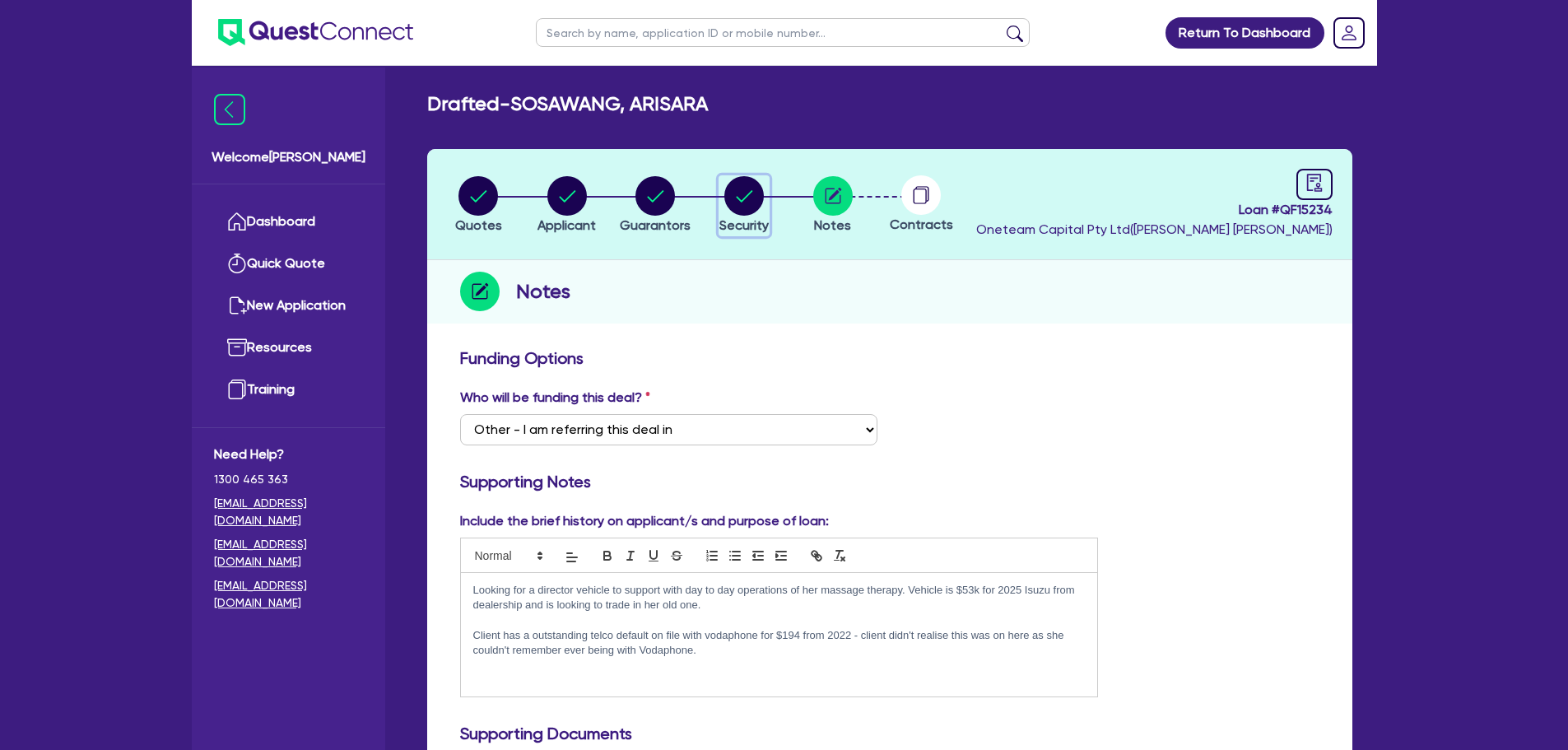
click at [755, 182] on circle "button" at bounding box center [744, 196] width 40 height 40
select select "CARS_AND_LIGHT_TRUCKS"
select select "PASSENGER_VEHICLES"
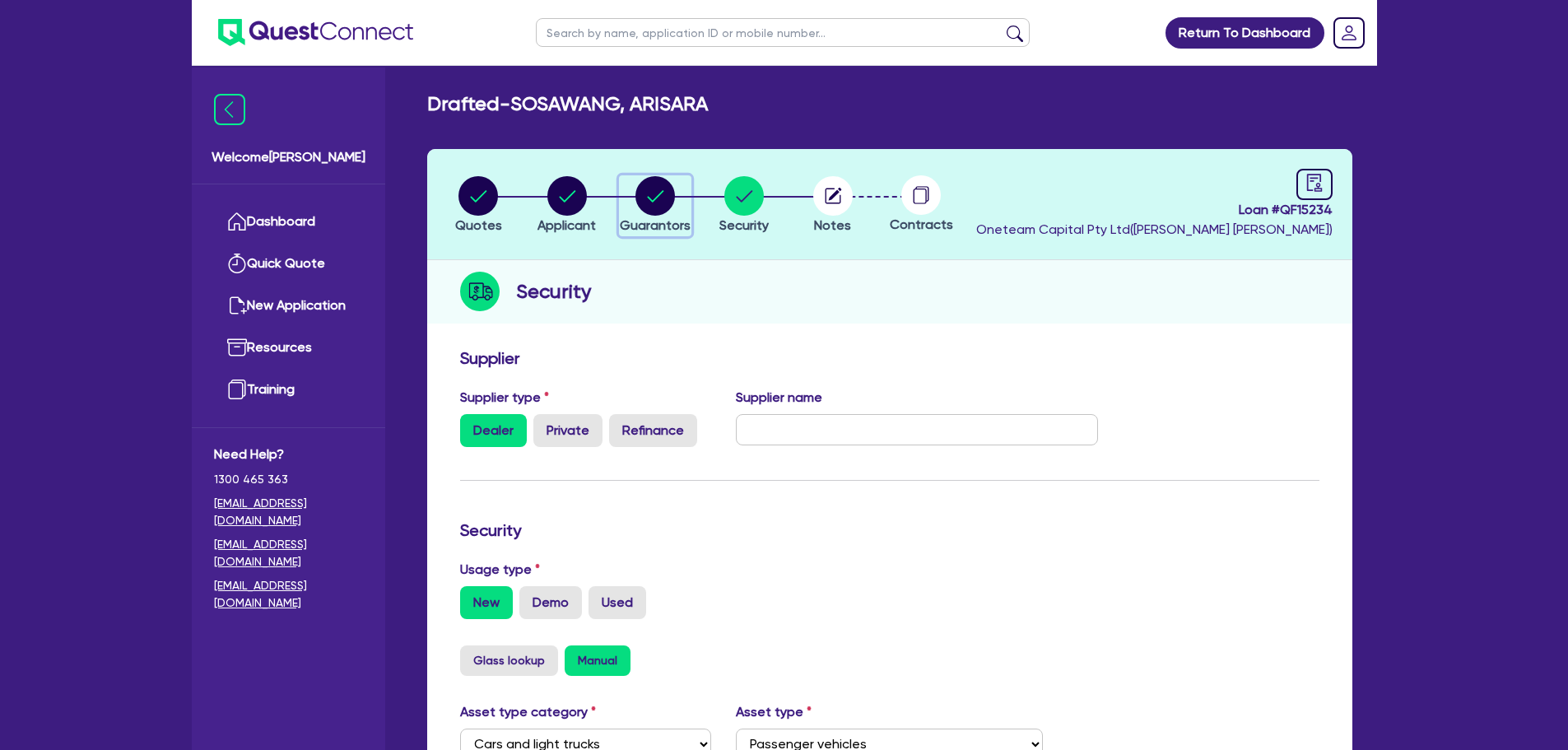
click at [655, 201] on circle "button" at bounding box center [655, 196] width 40 height 40
select select "MS"
select select "QLD"
select select "MARRIED"
select select "PROPERTY"
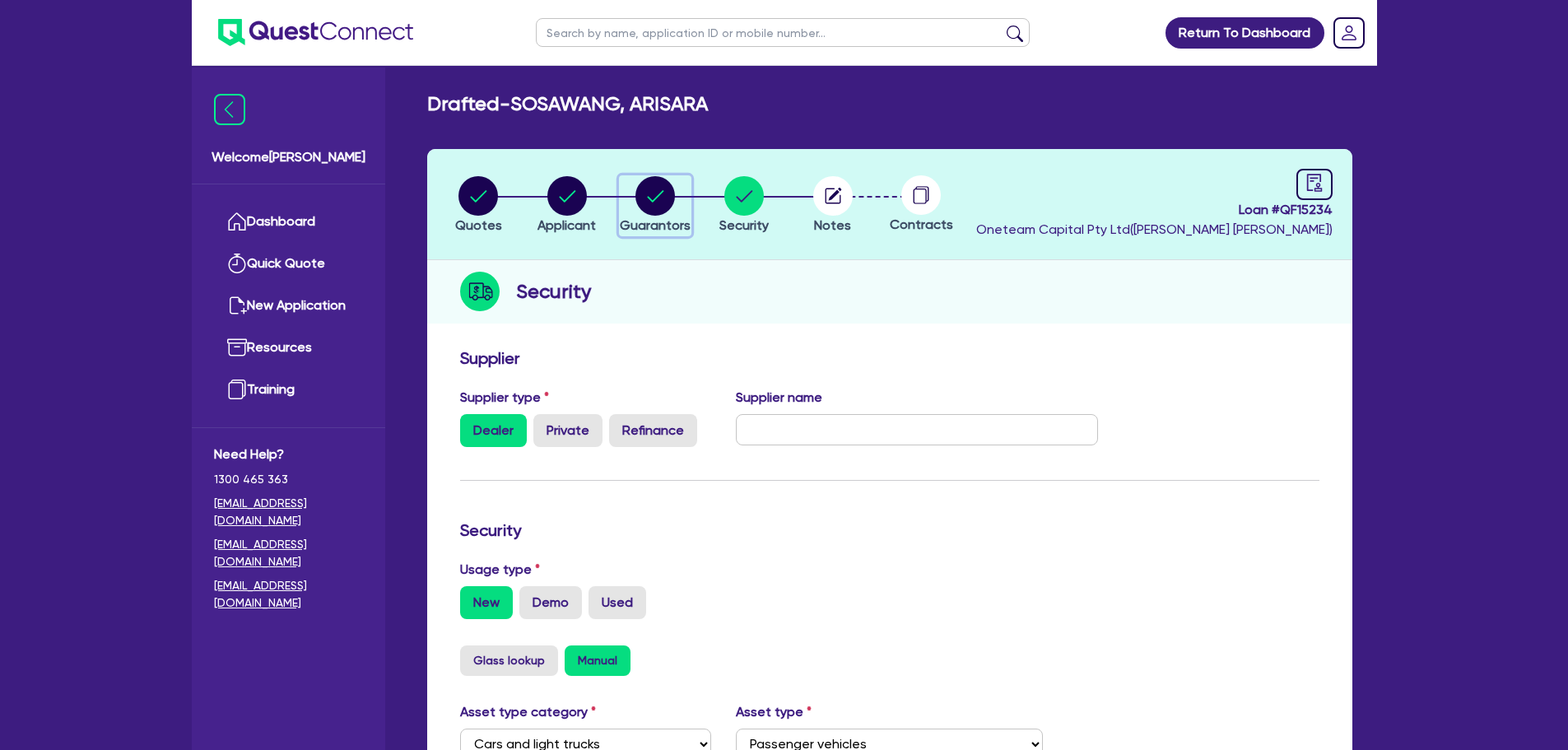
select select "CASH"
select select "VEHICLE"
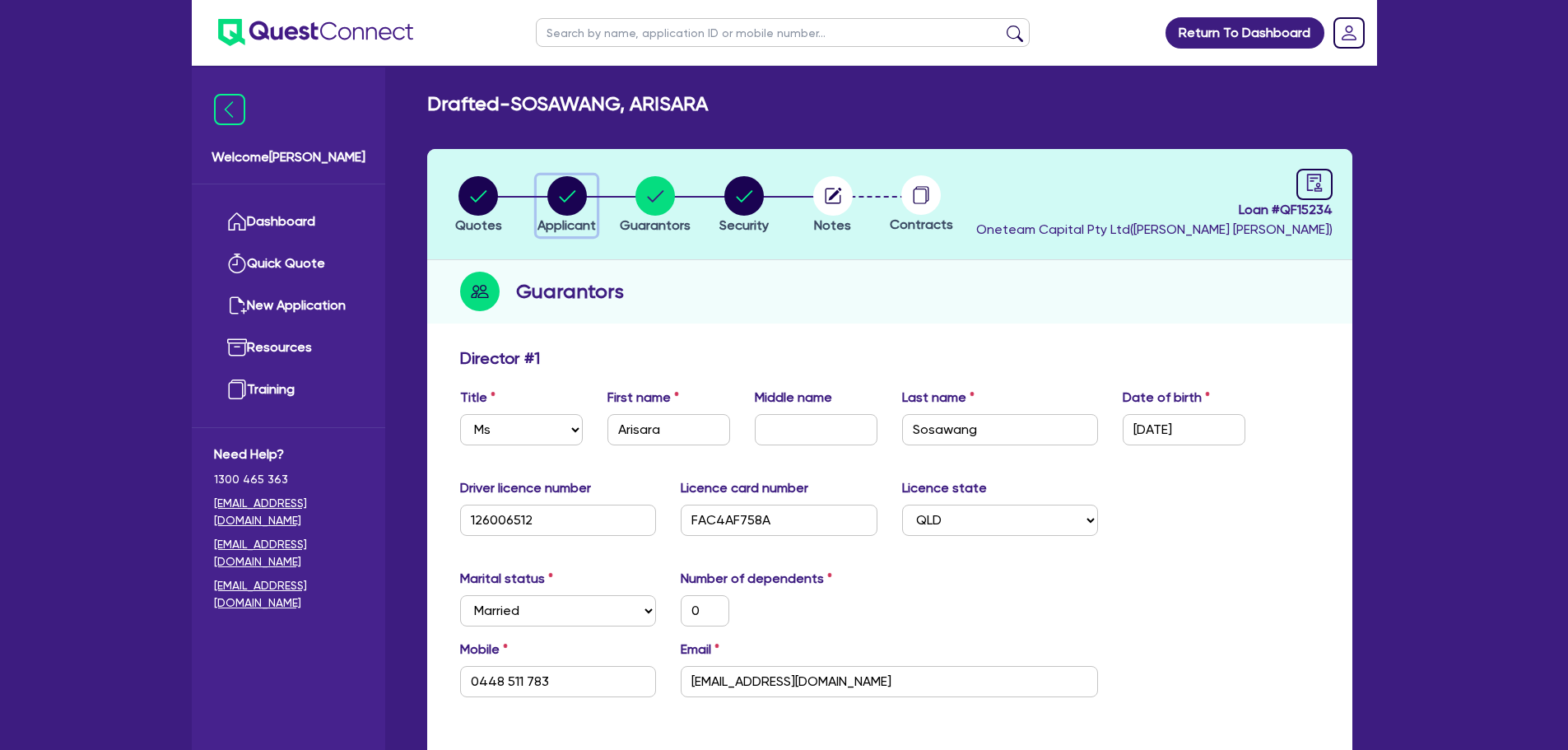
click at [556, 192] on circle "button" at bounding box center [567, 196] width 40 height 40
select select "SOLE_TRADER"
select select "HEALTH_BEAUTY"
select select "DAY_SPAS_HEALTH_RETREATS"
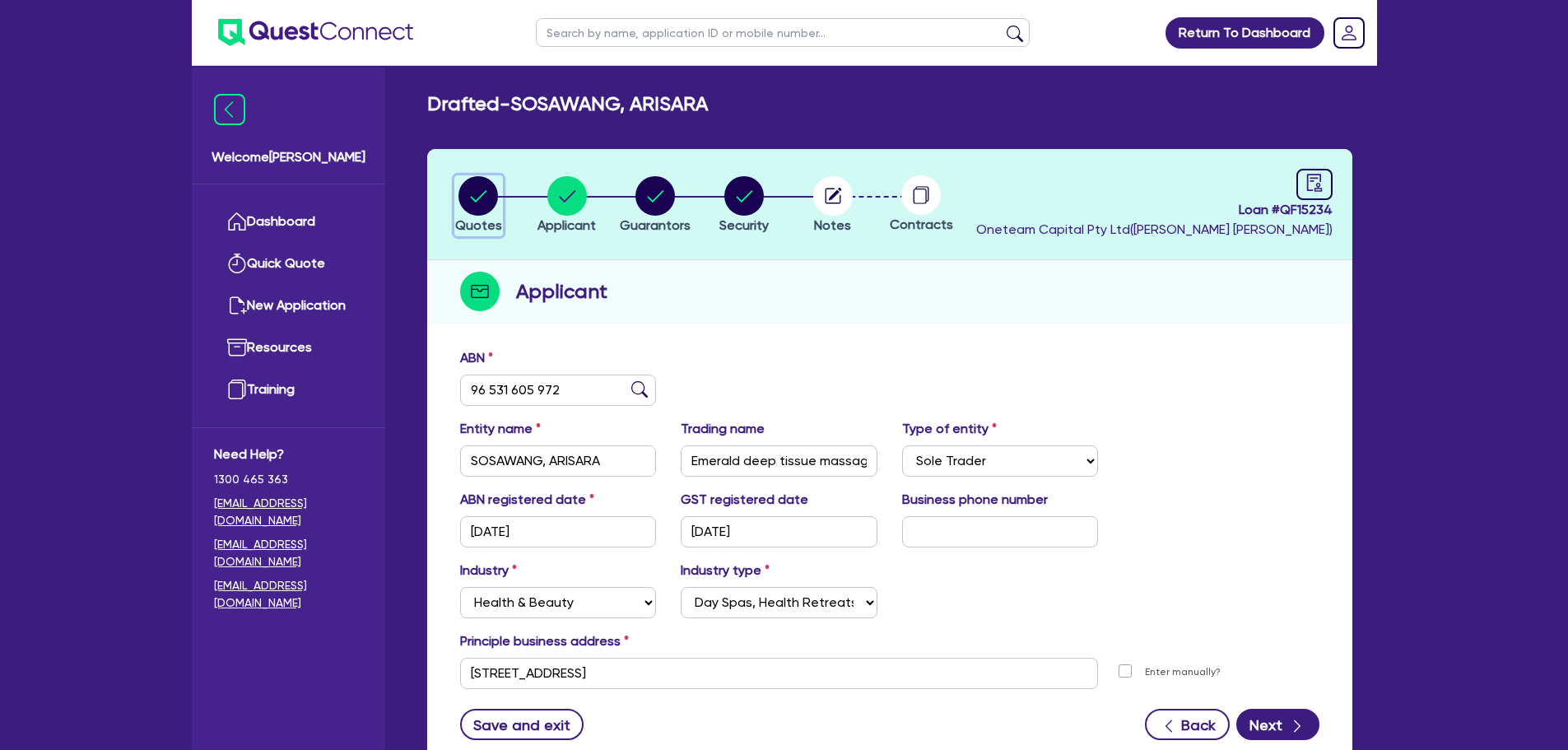
click at [487, 183] on circle "button" at bounding box center [478, 196] width 40 height 40
select select "CARS_AND_LIGHT_TRUCKS"
select select "PASSENGER_VEHICLES"
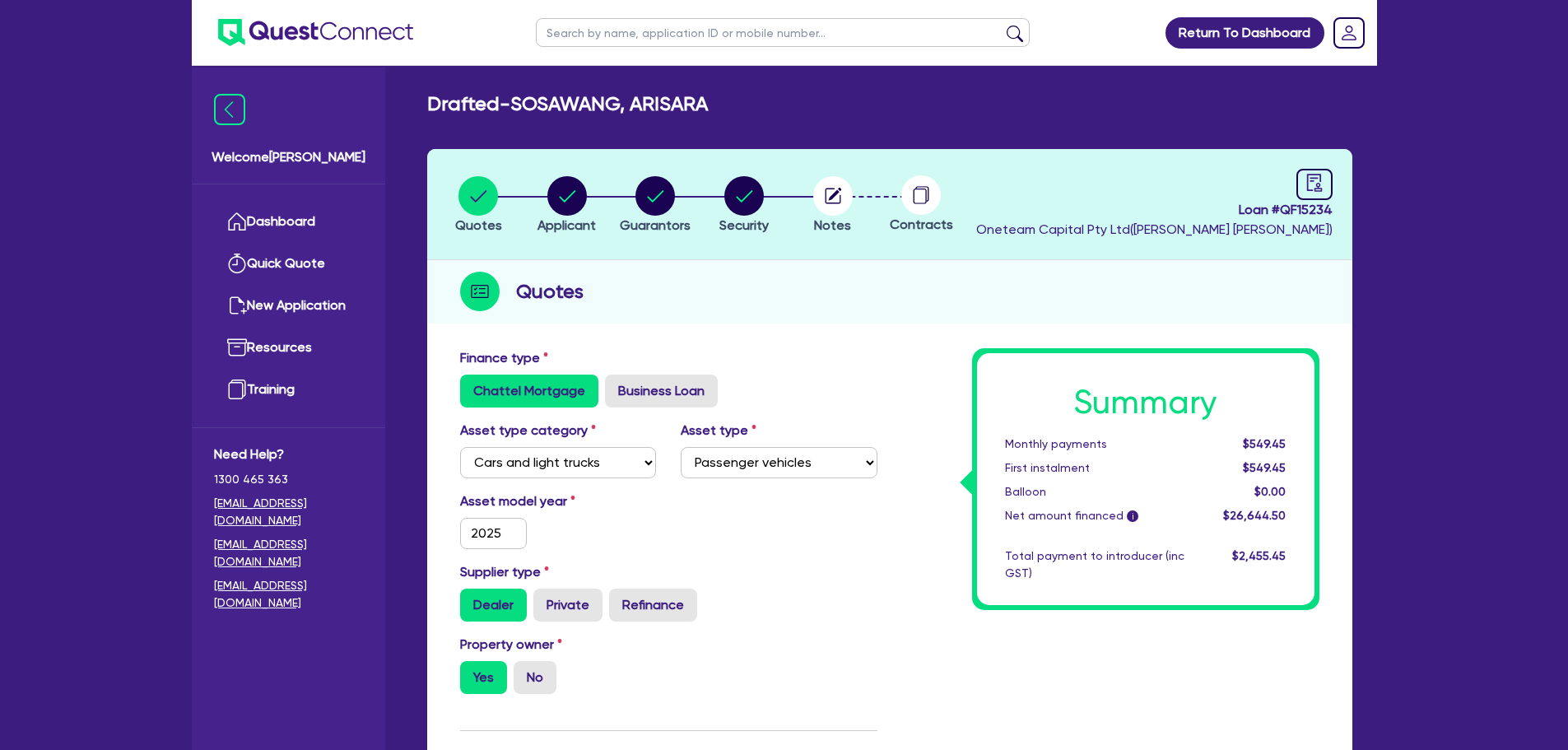
click at [657, 35] on input "text" at bounding box center [783, 32] width 494 height 29
type input "mhs"
click button "submit" at bounding box center [1014, 36] width 26 height 23
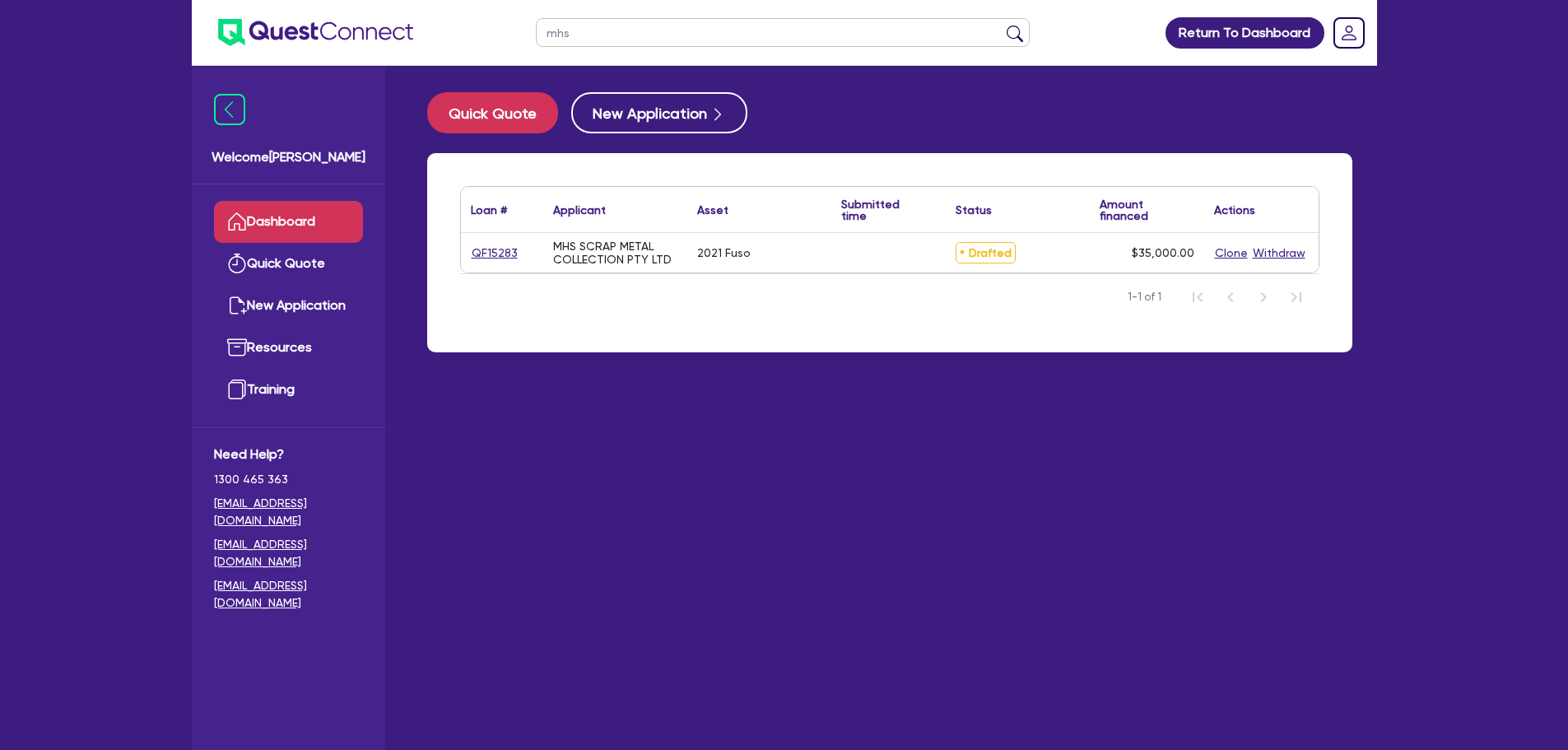
click at [494, 278] on nav "1-1 of 1" at bounding box center [889, 297] width 859 height 46
click at [516, 247] on div "QF15283" at bounding box center [501, 253] width 62 height 19
click at [507, 251] on link "QF15283" at bounding box center [495, 253] width 47 height 19
select select "PRIMARY_ASSETS"
select select "HEAVY_TRUCKS"
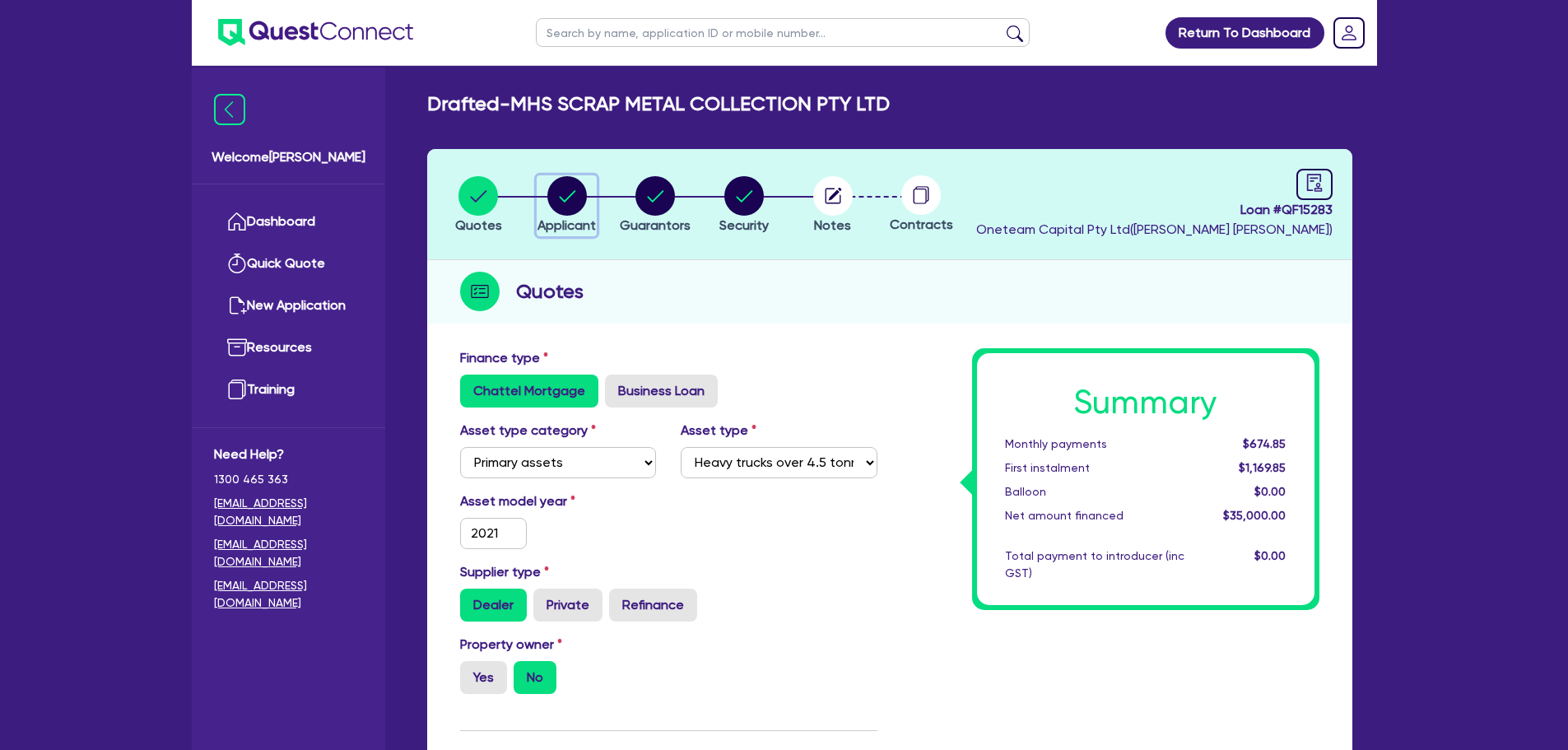
click at [562, 208] on circle "button" at bounding box center [567, 196] width 40 height 40
select select "COMPANY"
select select "BUILDING_CONSTRUCTION"
select select "TRADES_SERVICES_CONSUMERS"
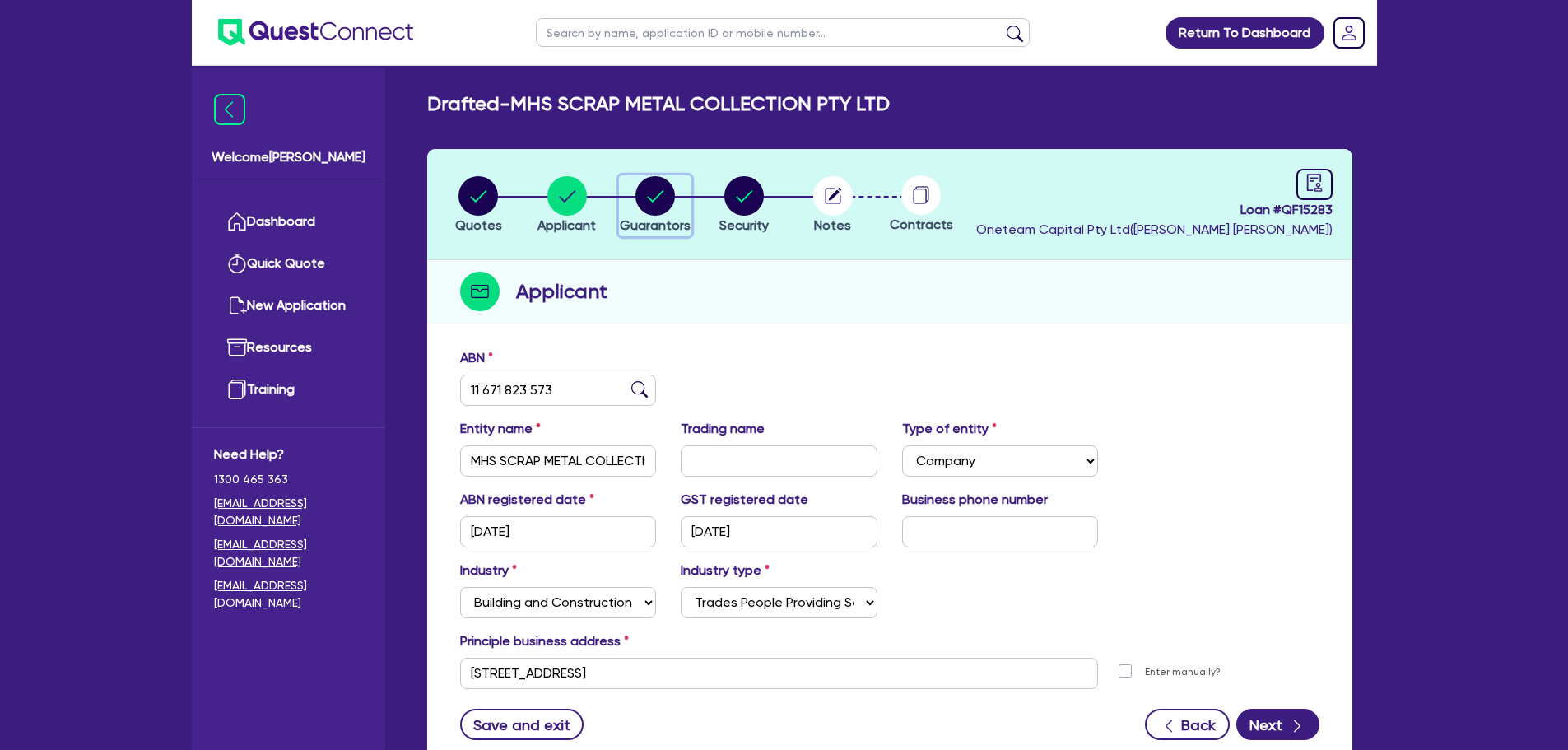
click at [634, 203] on div "button" at bounding box center [656, 196] width 71 height 40
select select "MR"
select select "SINGLE"
select select "VEHICLE"
select select "VEHICLE_LOAN"
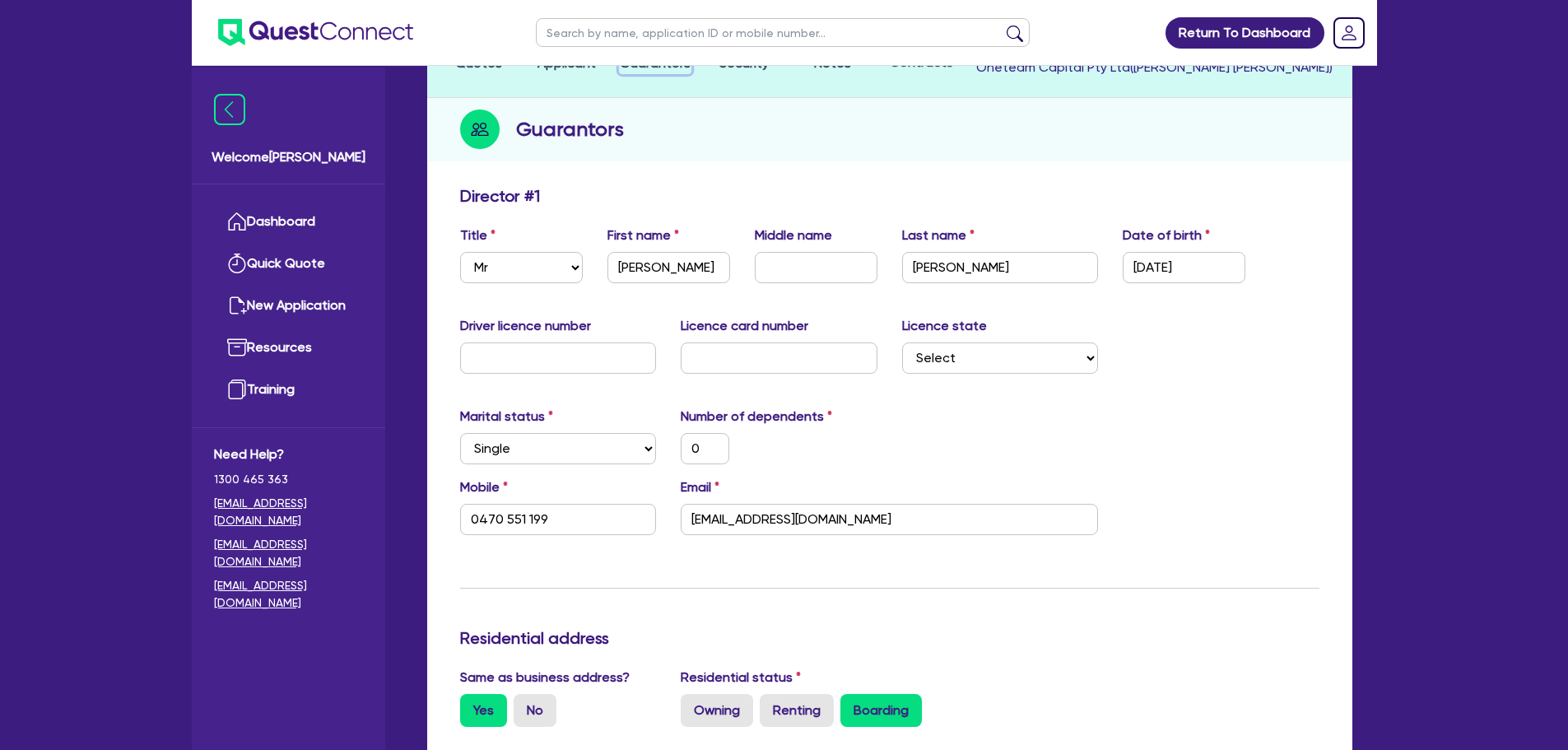
scroll to position [163, 0]
click at [950, 471] on div "Marital status Select [DEMOGRAPHIC_DATA] Married De Facto / Partner Number of d…" at bounding box center [890, 442] width 884 height 71
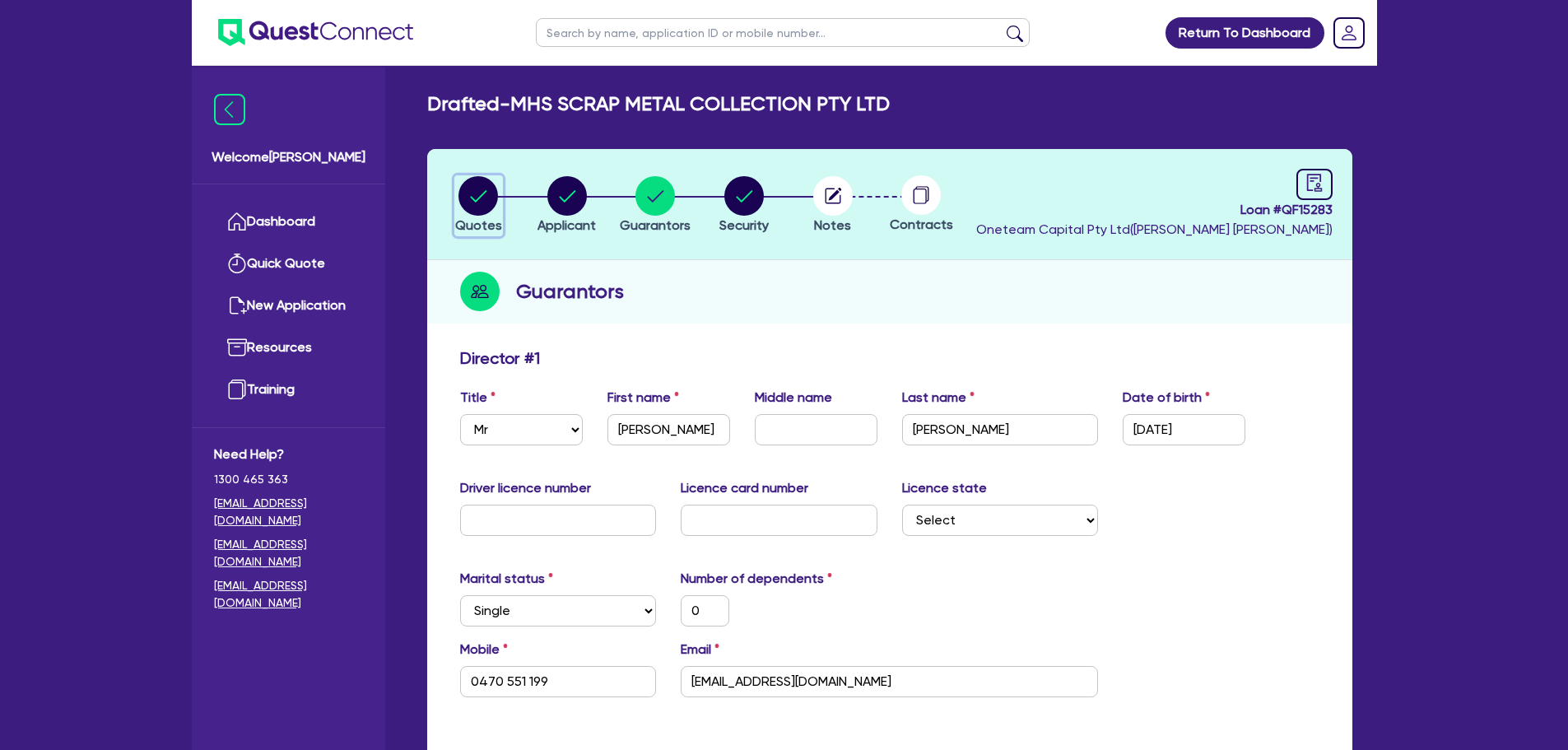
click at [485, 197] on circle "button" at bounding box center [478, 196] width 40 height 40
select select "PRIMARY_ASSETS"
select select "HEAVY_TRUCKS"
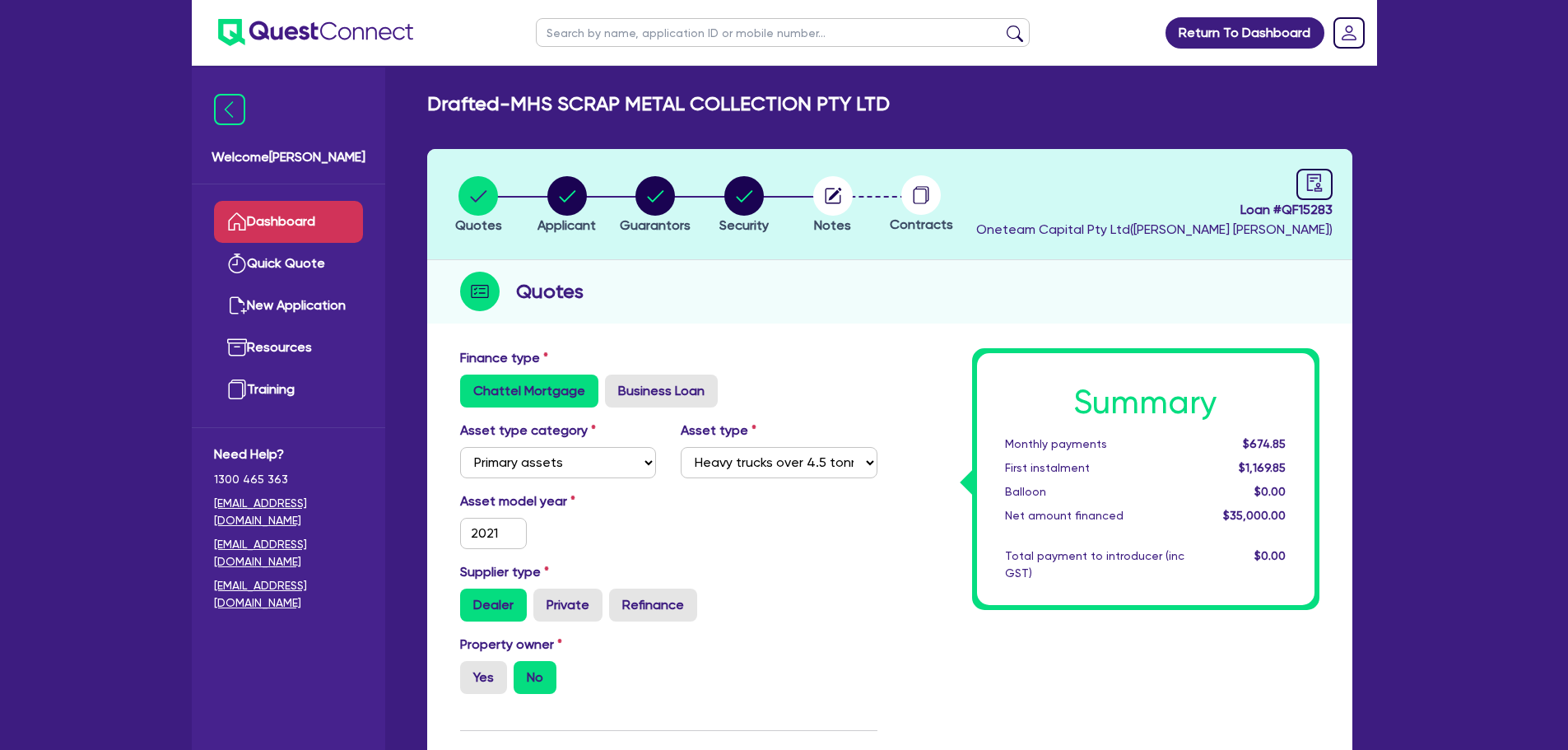
click at [338, 220] on link "Dashboard" at bounding box center [289, 222] width 149 height 42
